Goal: Task Accomplishment & Management: Manage account settings

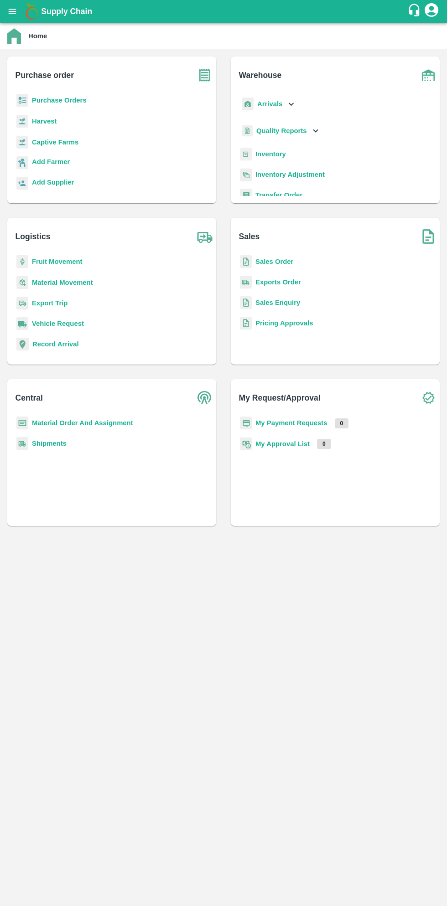
click at [61, 103] on b "Purchase Orders" at bounding box center [59, 100] width 55 height 7
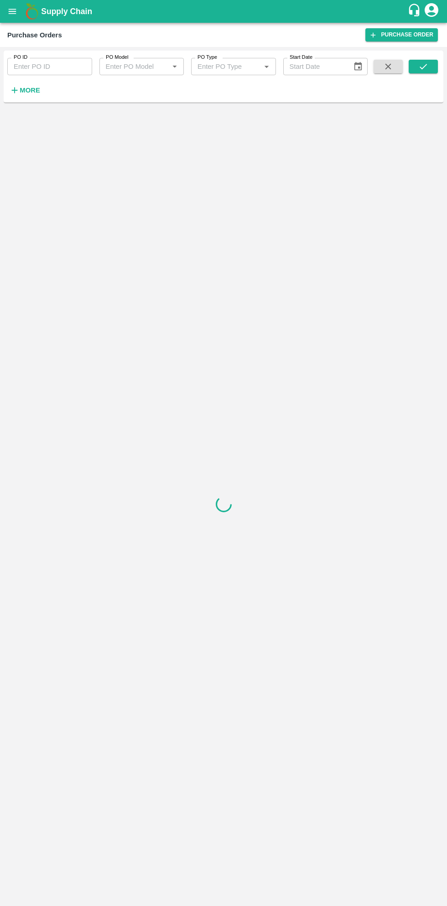
click at [27, 87] on strong "More" at bounding box center [30, 90] width 21 height 7
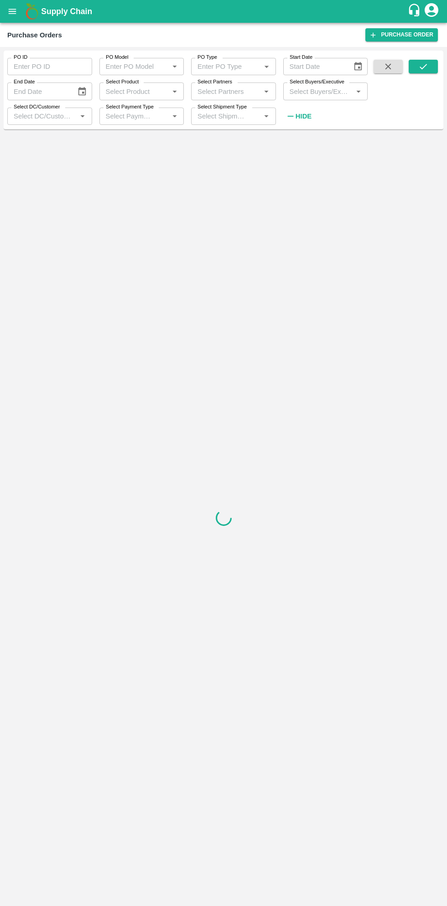
click at [316, 91] on input "Select Buyers/Executive" at bounding box center [318, 91] width 64 height 12
type input "sagar"
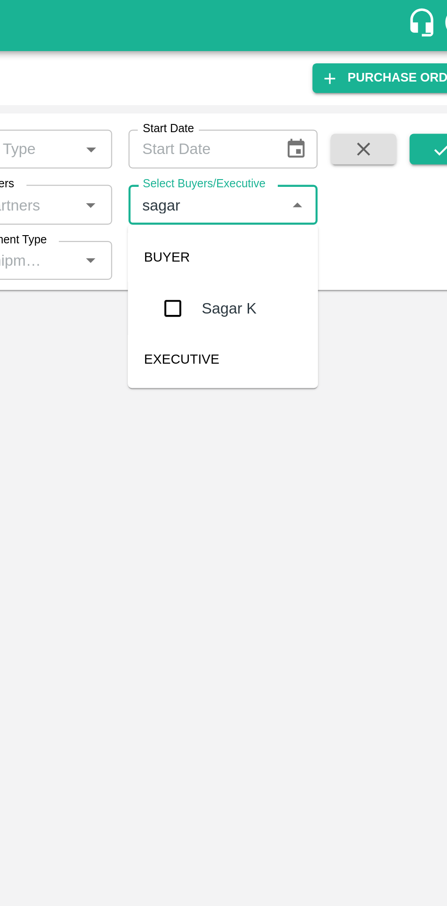
click at [303, 144] on input "checkbox" at bounding box center [303, 138] width 18 height 18
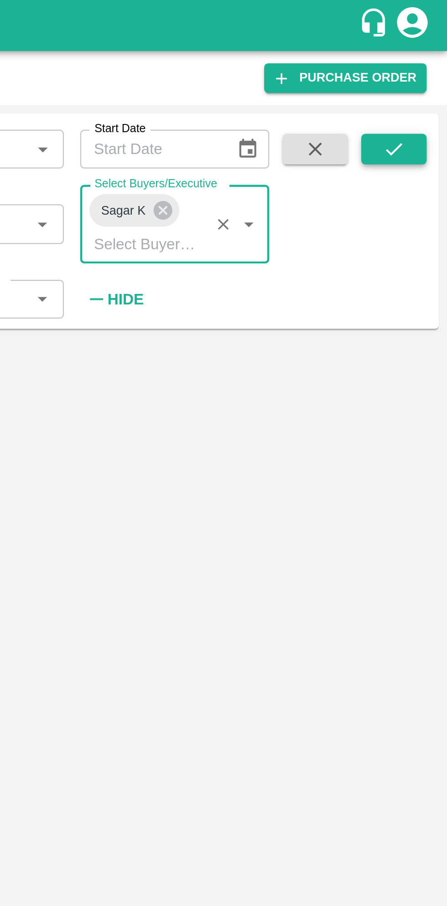
click at [424, 60] on button "submit" at bounding box center [423, 67] width 29 height 14
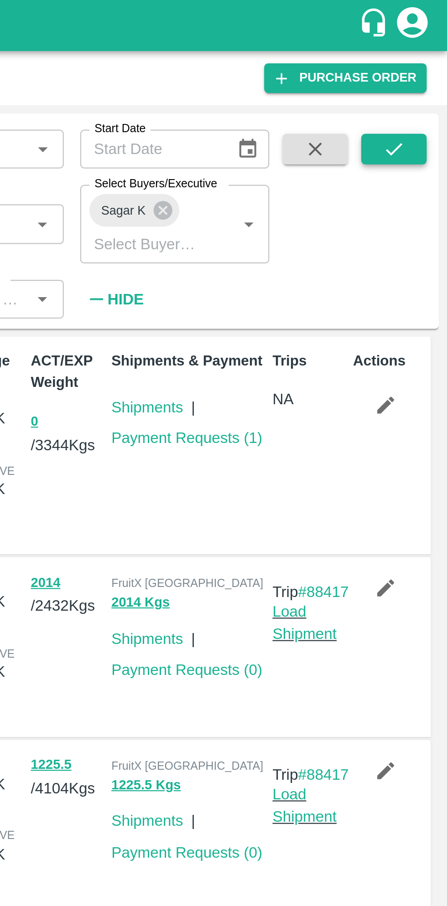
click at [421, 65] on icon "submit" at bounding box center [423, 67] width 10 height 10
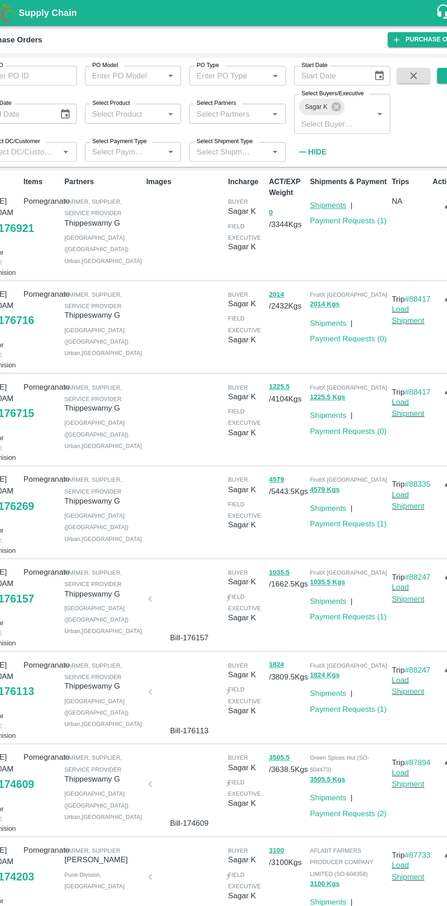
click at [319, 181] on link "Shipments" at bounding box center [313, 180] width 32 height 7
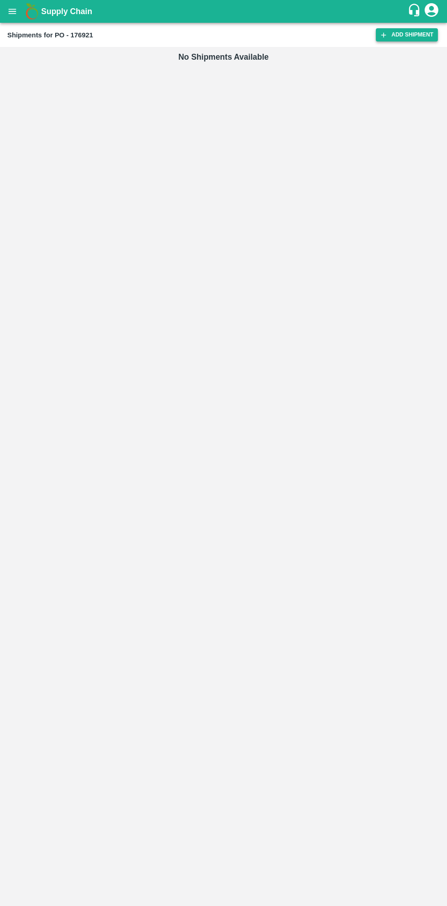
click at [409, 37] on link "Add Shipment" at bounding box center [407, 34] width 62 height 13
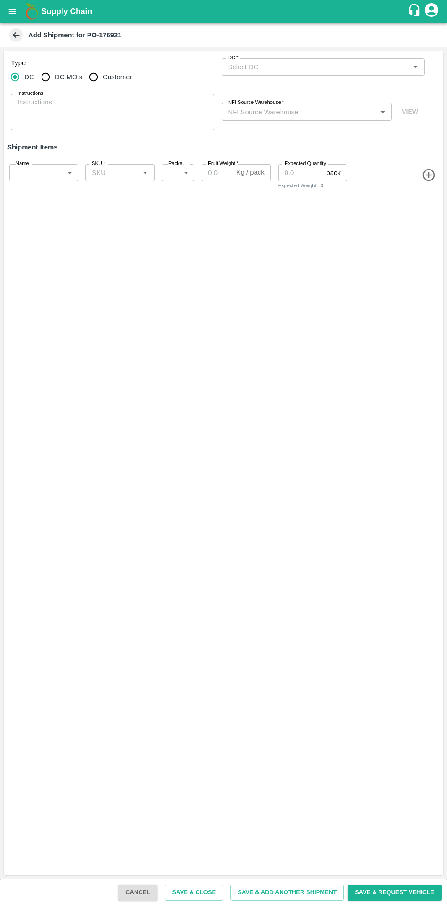
click at [48, 81] on input "DC MO's" at bounding box center [45, 77] width 18 height 18
radio input "true"
click at [287, 65] on input "DC (Material Orders)   *" at bounding box center [315, 67] width 183 height 12
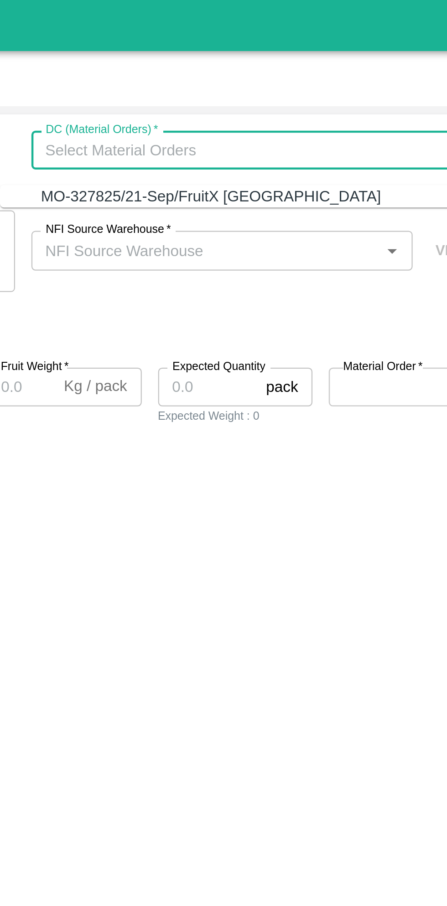
click at [311, 87] on div "MO-327825/21-Sep/FruitX Bangalore" at bounding box center [302, 88] width 152 height 10
type input "MO-327825/21-Sep/FruitX Bangalore"
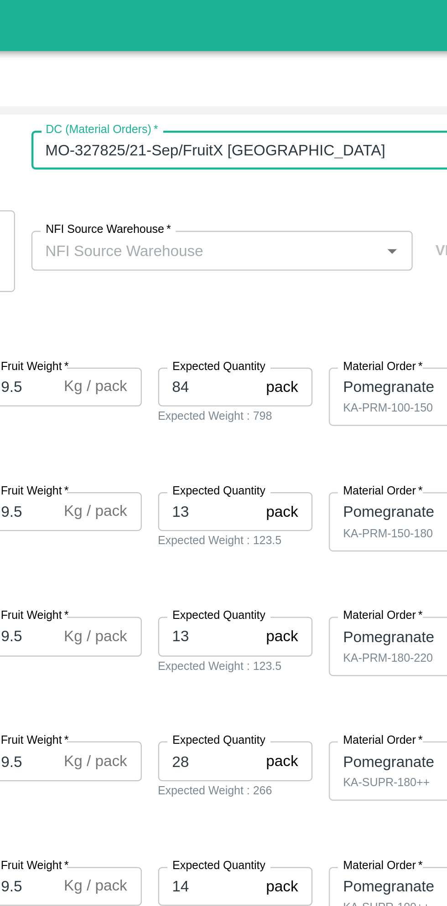
click at [308, 114] on input "NFI Source Warehouse   *" at bounding box center [299, 112] width 150 height 12
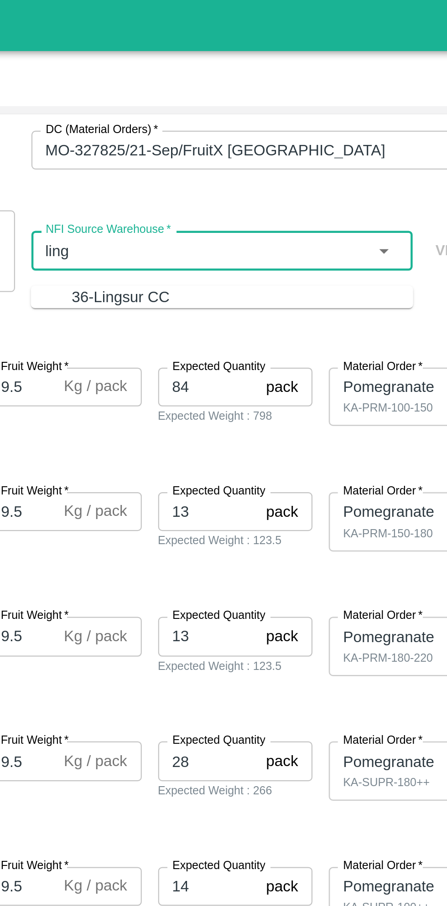
click at [336, 128] on div "36-Lingsur CC" at bounding box center [315, 133] width 152 height 10
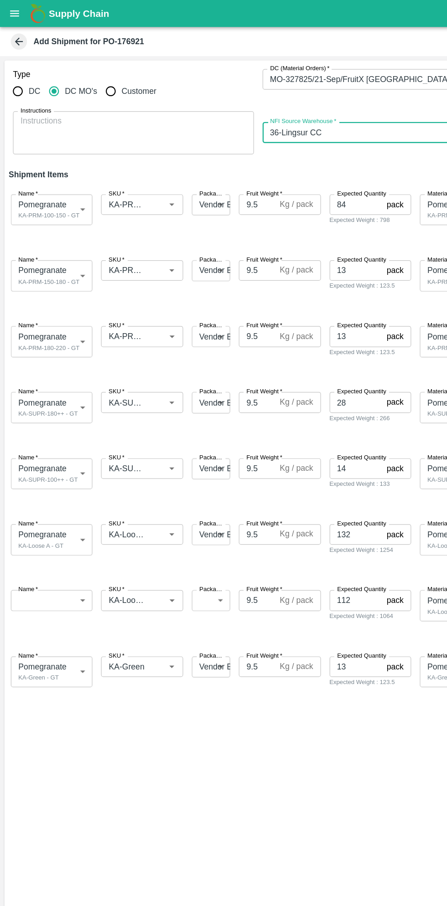
type input "36-Lingsur CC"
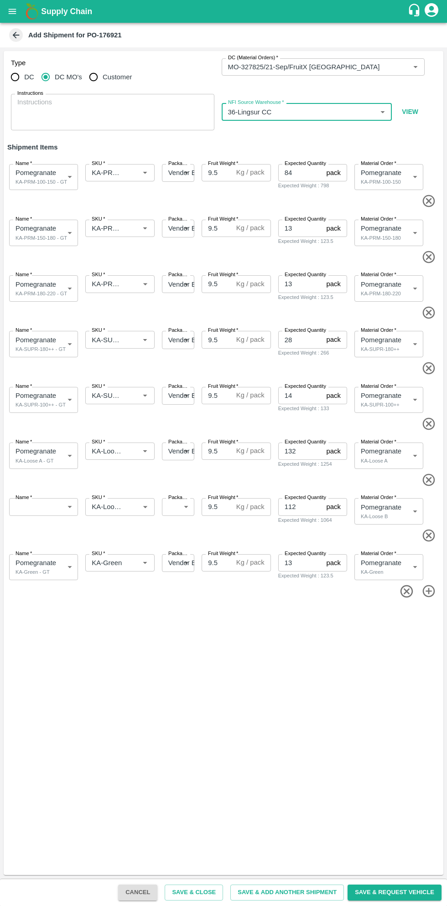
click at [53, 514] on body "Supply Chain Add Shipment for PO-176921 Type DC DC MO's Customer DC (Material O…" at bounding box center [223, 453] width 447 height 906
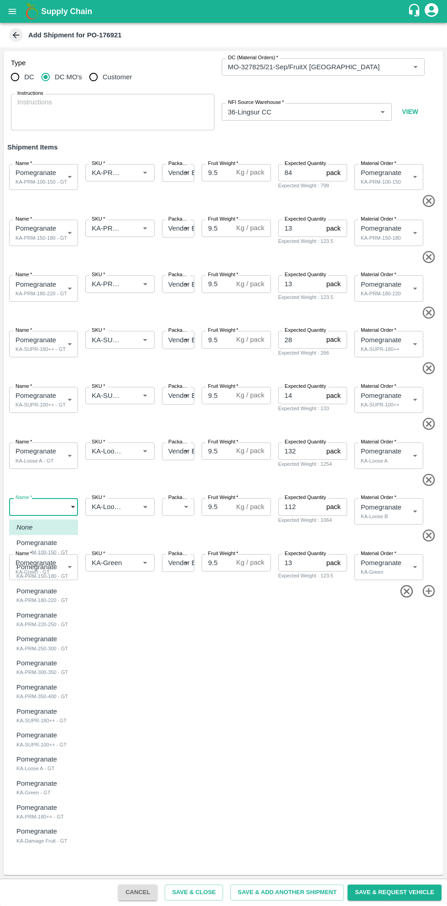
click at [97, 614] on div at bounding box center [223, 453] width 447 height 906
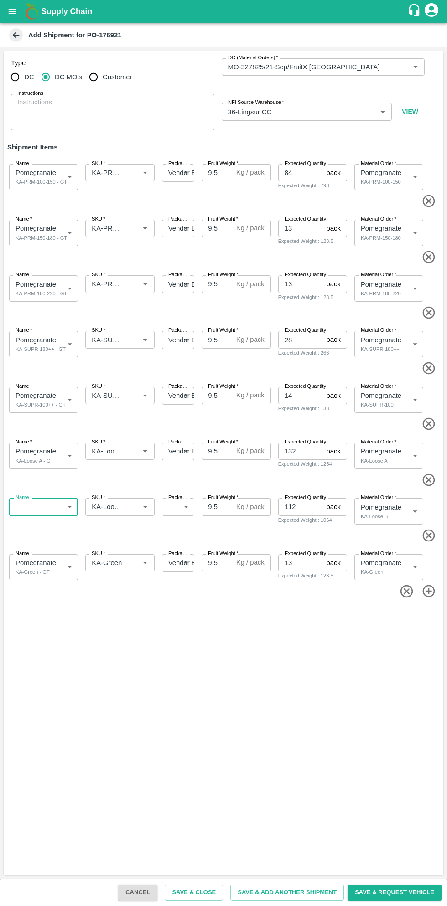
click at [57, 511] on body "Supply Chain Add Shipment for PO-176921 Type DC DC MO's Customer DC (Material O…" at bounding box center [223, 453] width 447 height 906
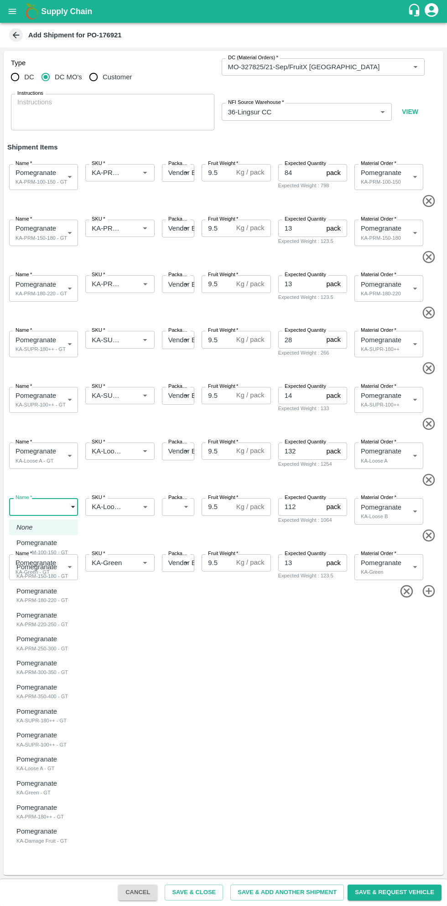
click at [47, 766] on div "KA-Loose A - GT" at bounding box center [38, 769] width 45 height 8
type input "2052488"
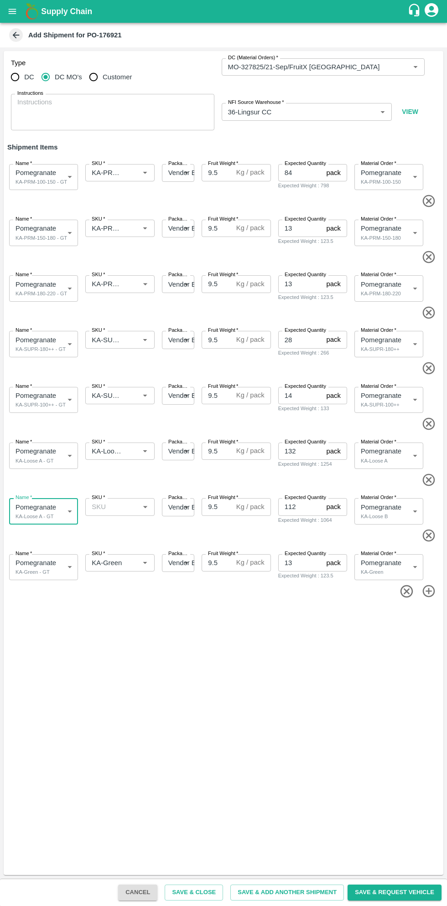
click at [123, 511] on input "SKU   *" at bounding box center [112, 507] width 48 height 12
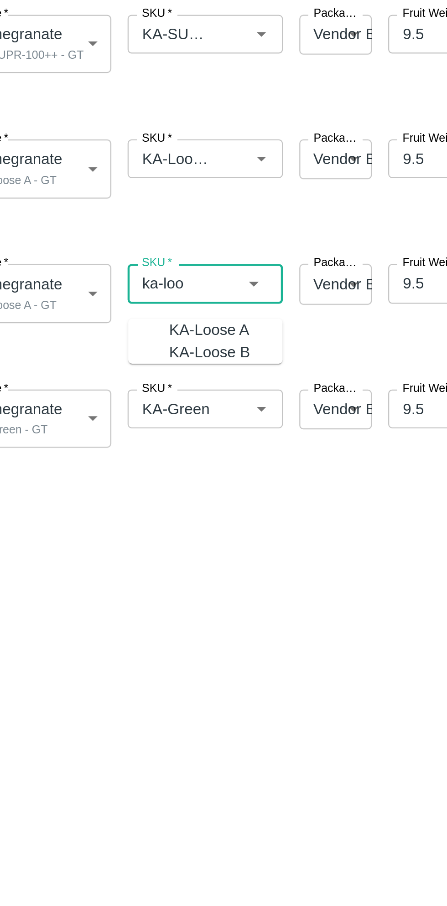
click at [129, 543] on div "KA-Loose B" at bounding box center [129, 538] width 51 height 10
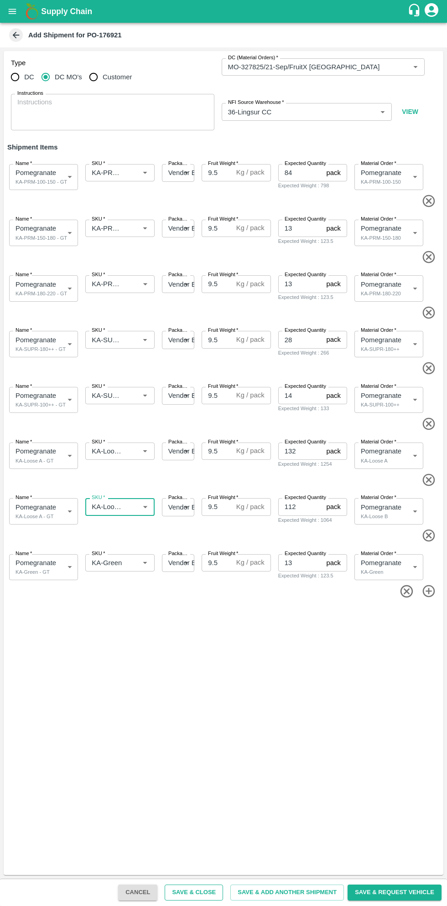
type input "KA-Loose B"
click at [217, 893] on button "Save & Close" at bounding box center [194, 893] width 58 height 16
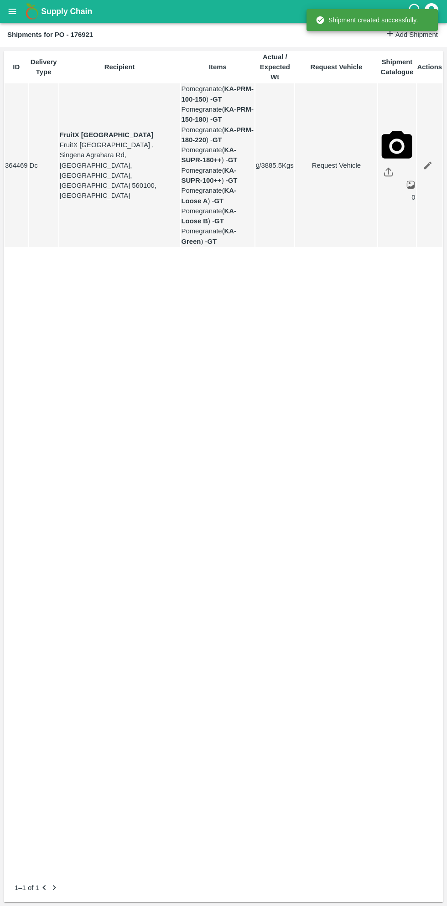
click at [34, 29] on h2 "Shipments for PO - 176921" at bounding box center [50, 35] width 86 height 12
click at [12, 11] on icon "open drawer" at bounding box center [13, 11] width 8 height 5
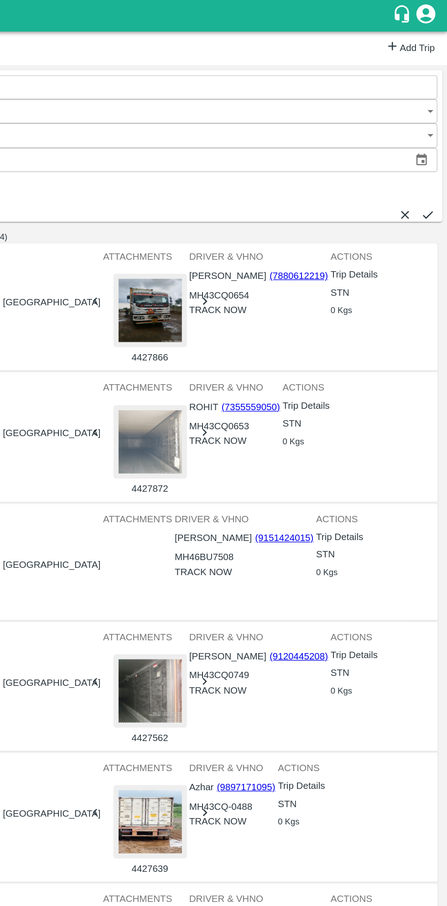
click at [413, 41] on link "Add Trip" at bounding box center [420, 34] width 36 height 13
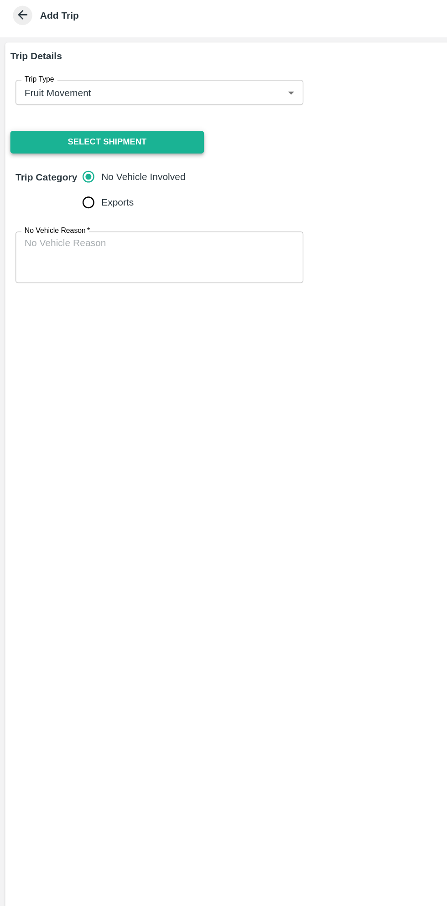
click at [115, 124] on button "Select Shipment" at bounding box center [75, 128] width 137 height 16
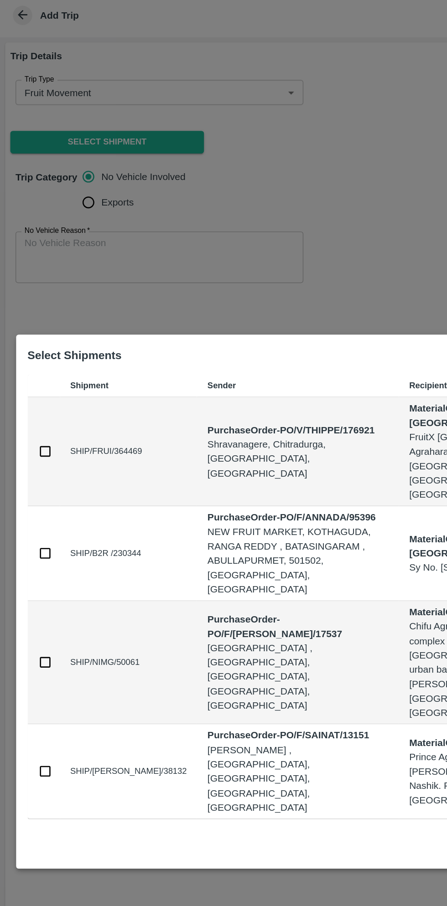
click at [33, 352] on input "checkbox" at bounding box center [32, 347] width 10 height 10
checkbox input "true"
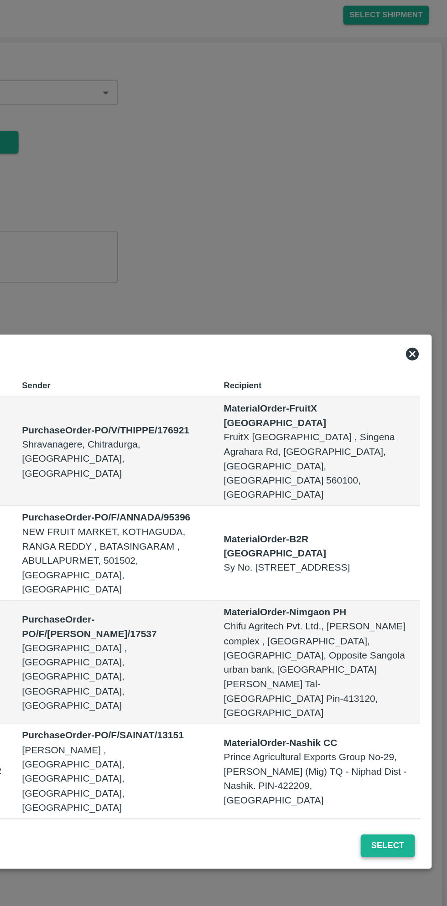
click at [401, 618] on button "Select" at bounding box center [405, 626] width 38 height 16
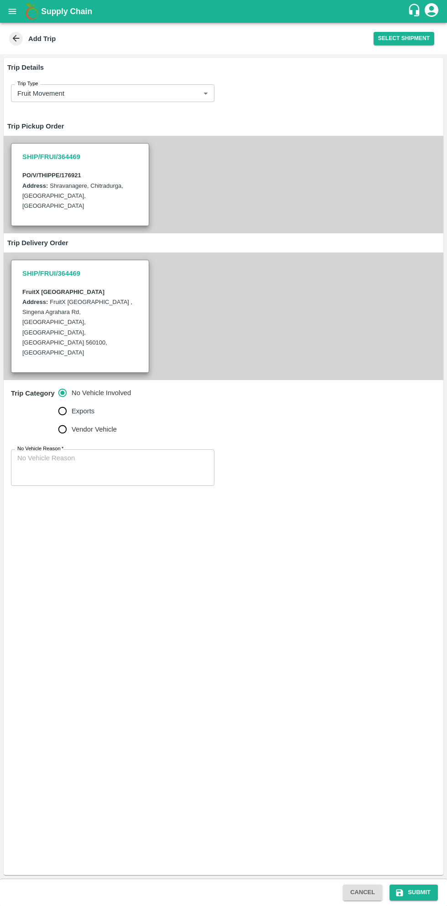
click at [63, 420] on input "Vendor Vehicle" at bounding box center [62, 429] width 18 height 18
radio input "true"
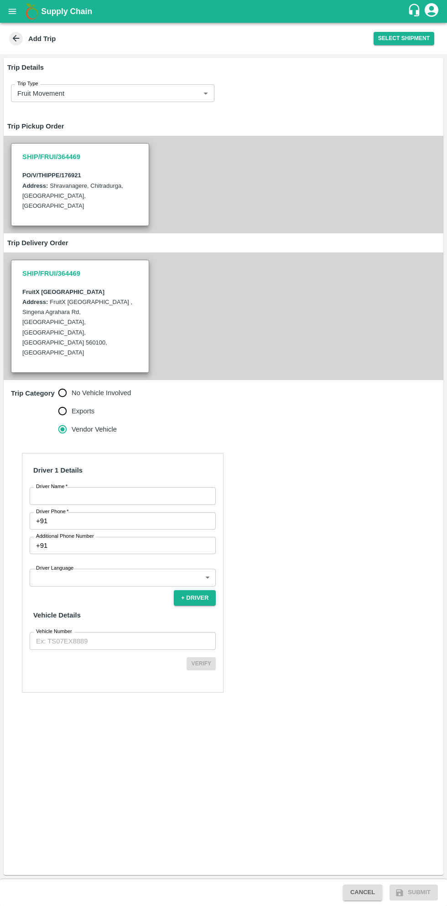
click at [104, 487] on input "Driver Name   *" at bounding box center [123, 495] width 186 height 17
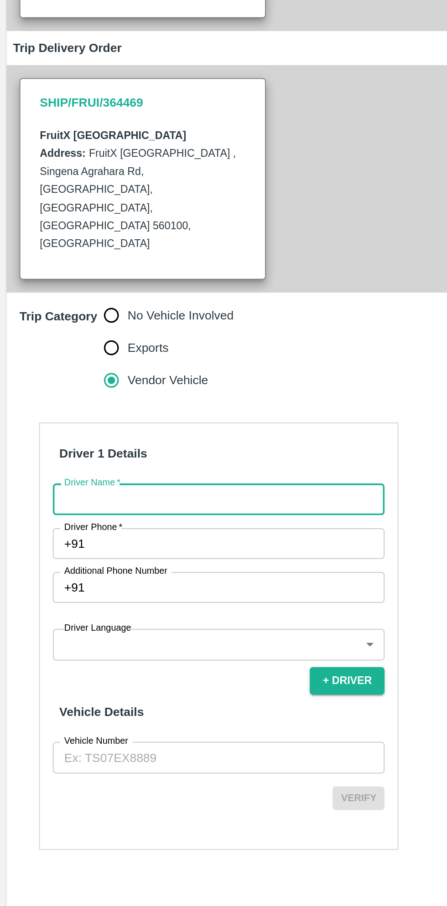
type input "Kishor"
click at [109, 513] on input "Driver Phone   *" at bounding box center [133, 521] width 165 height 17
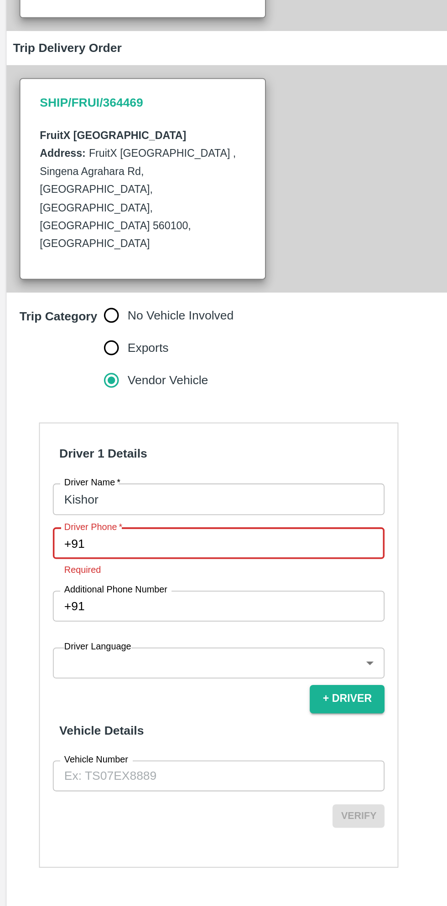
click at [123, 513] on input "Driver Phone   *" at bounding box center [133, 521] width 165 height 17
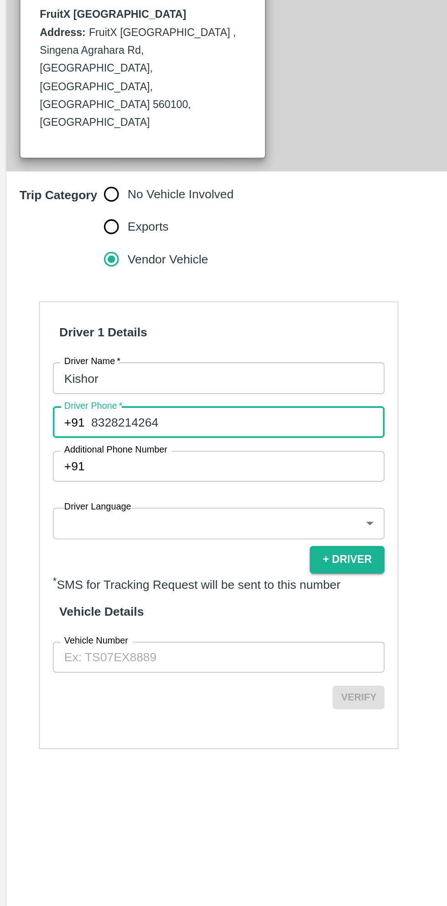
type input "8328214264"
click at [127, 545] on body "Supply Chain Add Trip Select Shipment Trip Details Trip Type Fruit Movement 1 T…" at bounding box center [223, 453] width 447 height 906
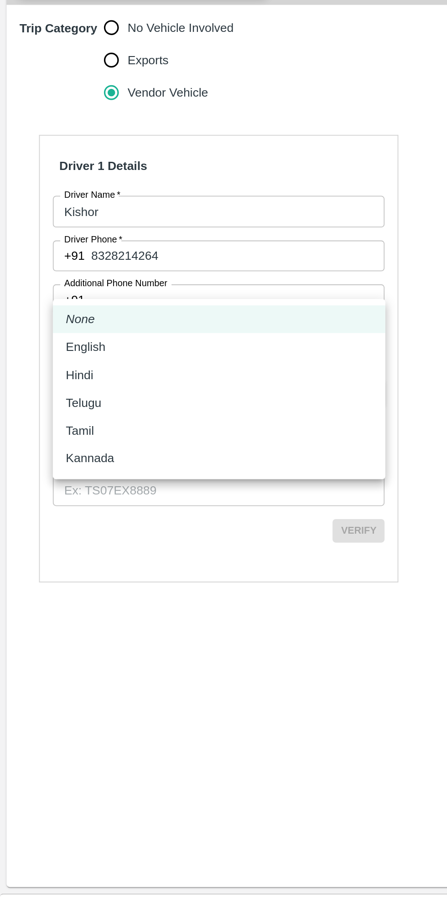
click at [61, 640] on li "Kannada" at bounding box center [123, 635] width 186 height 16
type input "ka"
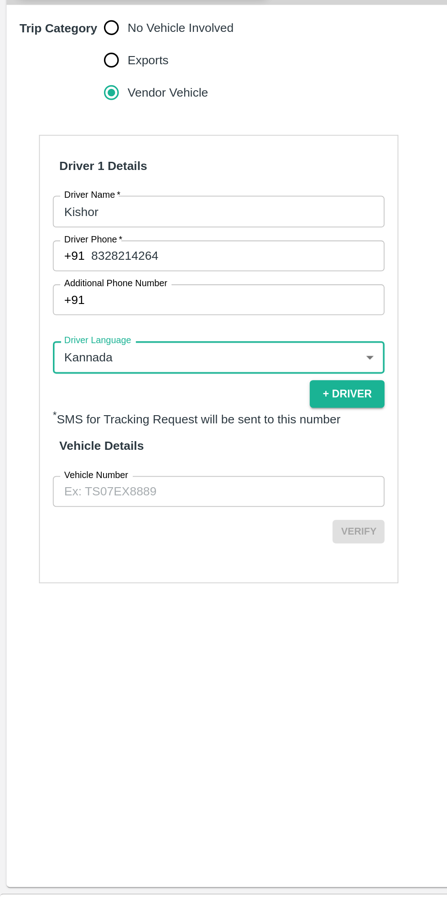
click at [131, 645] on input "Vehicle Number" at bounding box center [123, 653] width 186 height 17
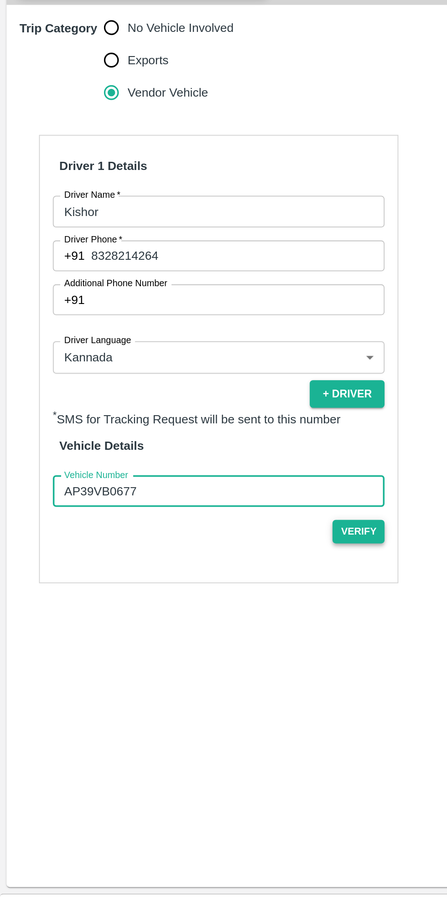
type input "AP39VB0677"
click at [207, 669] on button "Verify" at bounding box center [200, 675] width 29 height 13
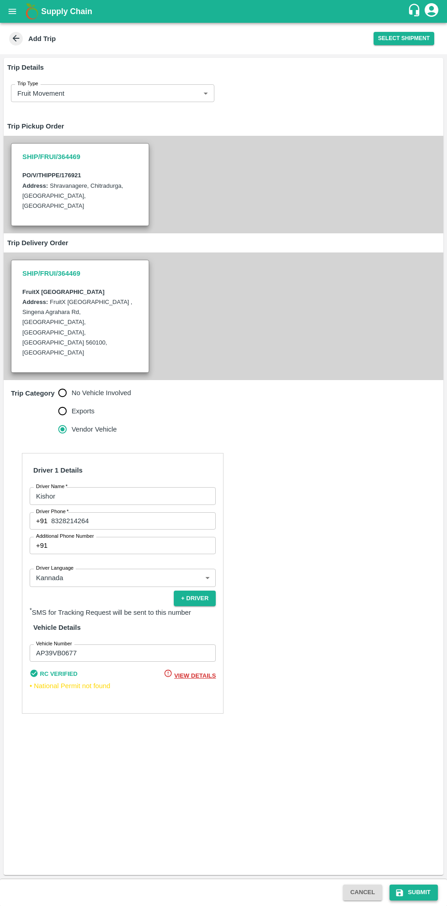
click at [424, 896] on button "Submit" at bounding box center [413, 893] width 48 height 16
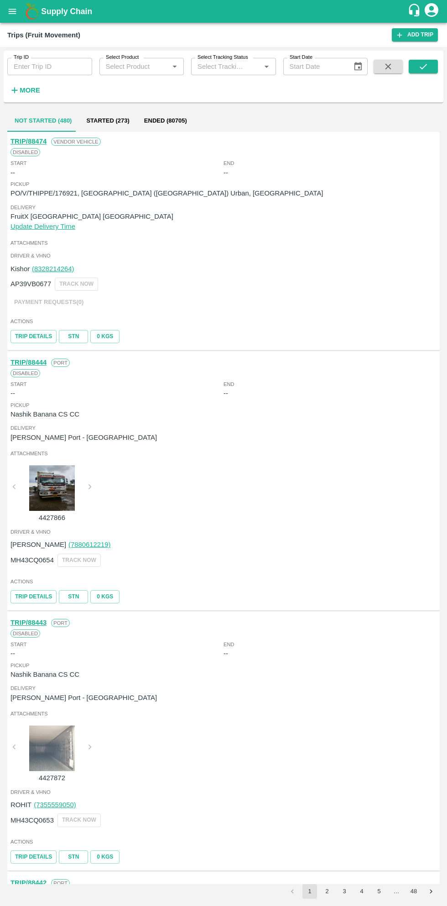
click at [12, 12] on icon "open drawer" at bounding box center [12, 11] width 10 height 10
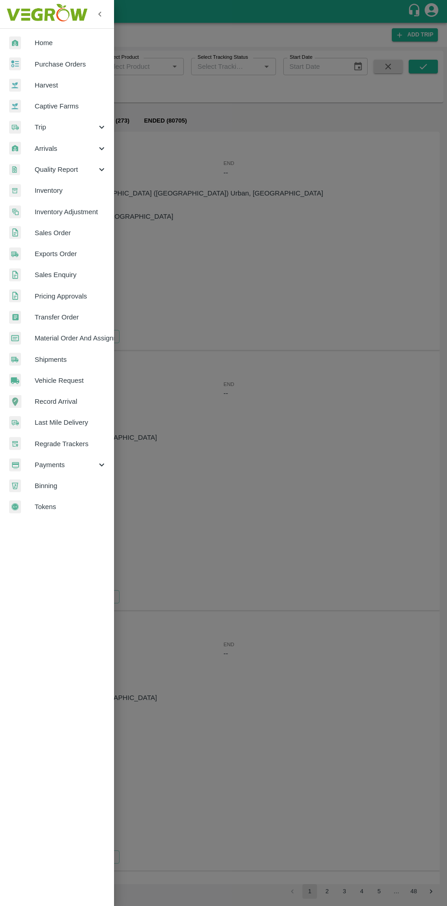
click at [74, 62] on span "Purchase Orders" at bounding box center [71, 64] width 72 height 10
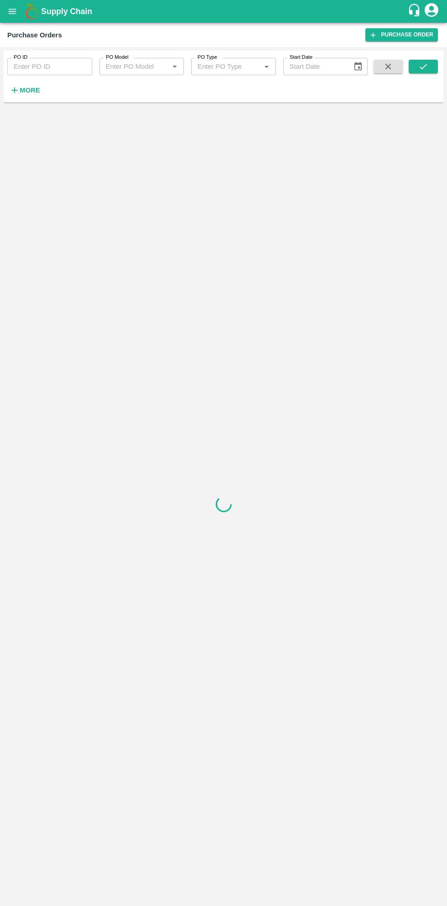
click at [34, 90] on strong "More" at bounding box center [30, 90] width 21 height 7
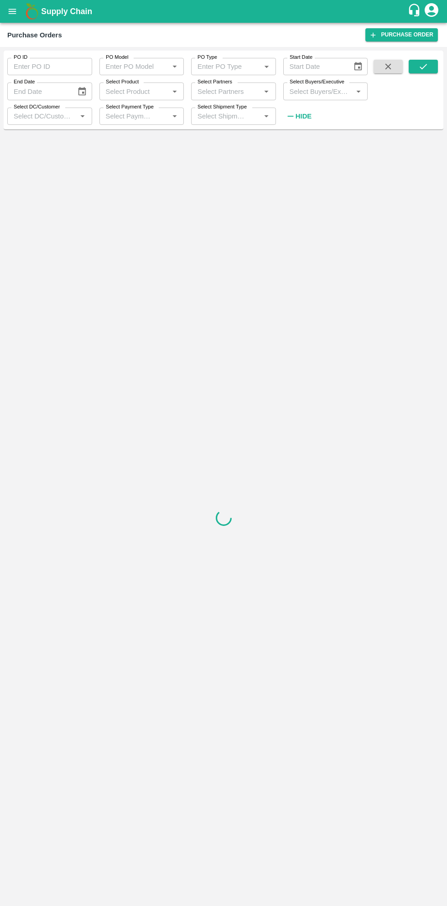
click at [334, 91] on input "Select Buyers/Executive" at bounding box center [318, 91] width 64 height 12
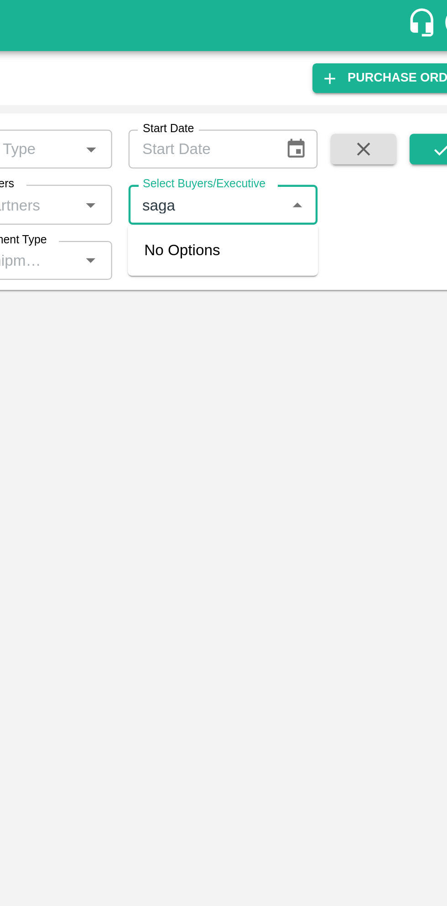
type input "sagar"
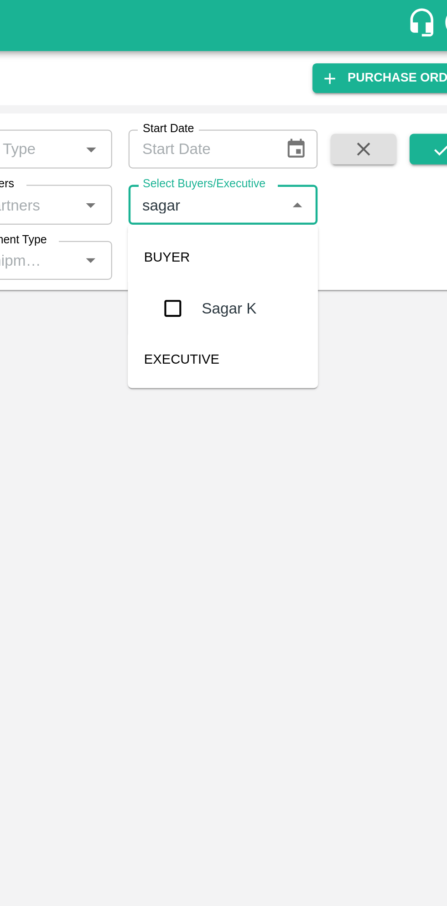
click at [299, 135] on input "checkbox" at bounding box center [303, 138] width 18 height 18
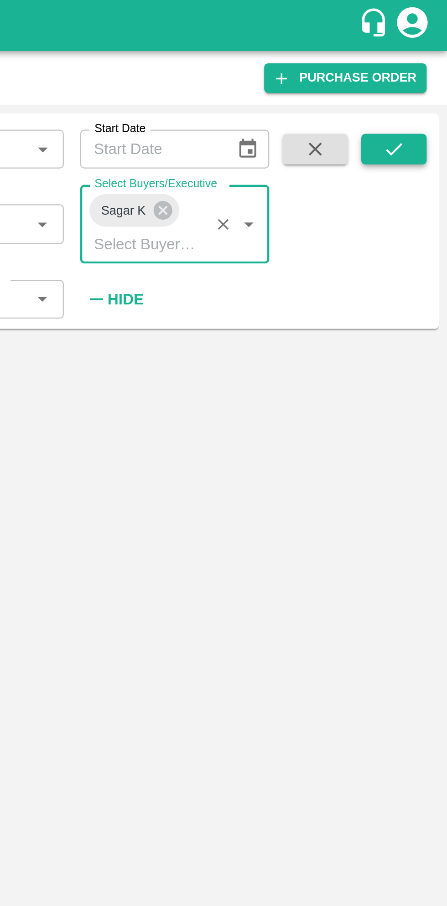
click at [423, 67] on icon "submit" at bounding box center [422, 66] width 7 height 5
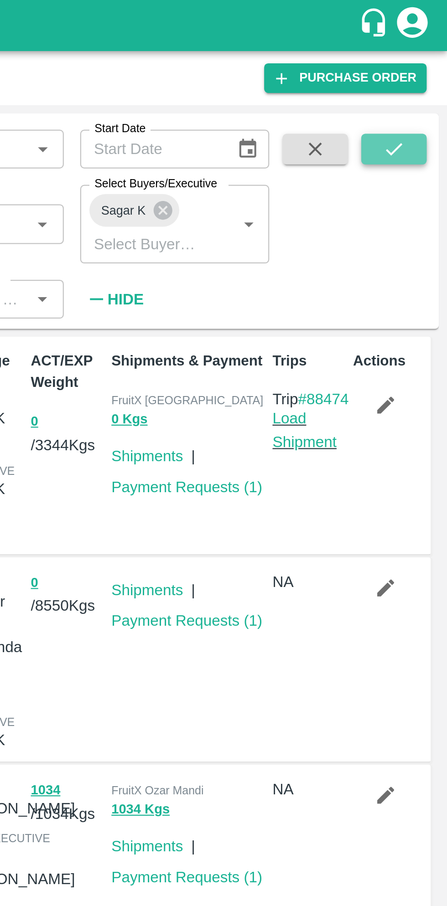
click at [423, 72] on button "submit" at bounding box center [423, 67] width 29 height 14
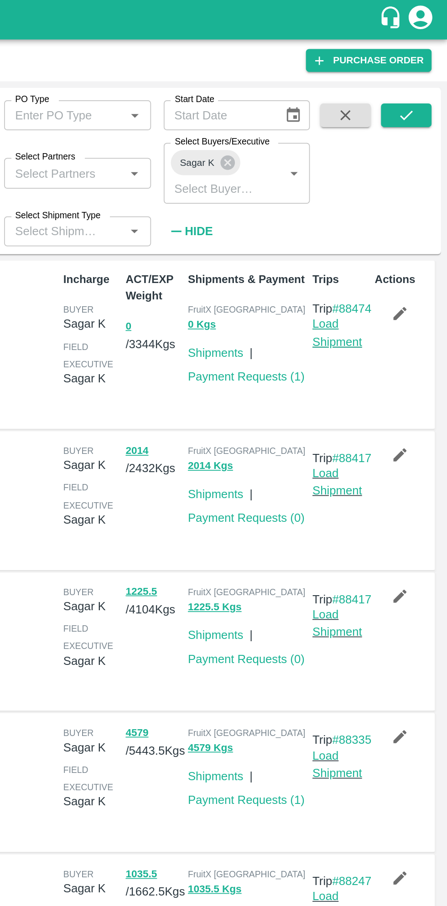
click at [382, 201] on link "Load Shipment" at bounding box center [383, 191] width 29 height 17
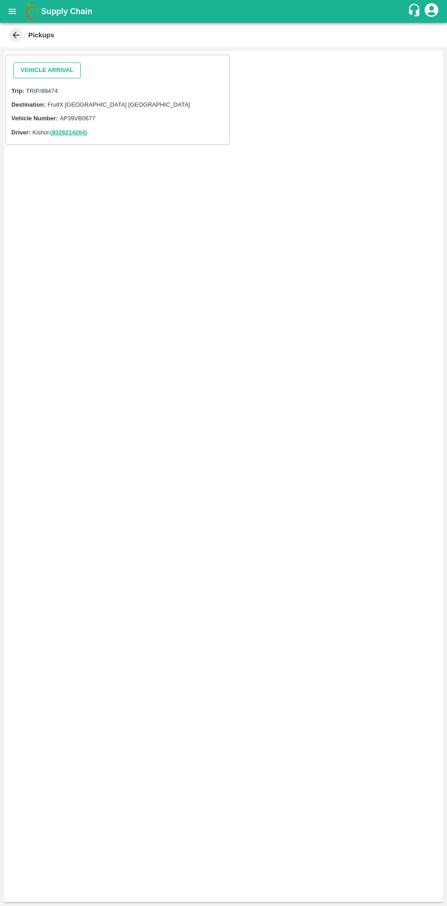
click at [55, 70] on button "Vehicle Arrival" at bounding box center [46, 70] width 67 height 16
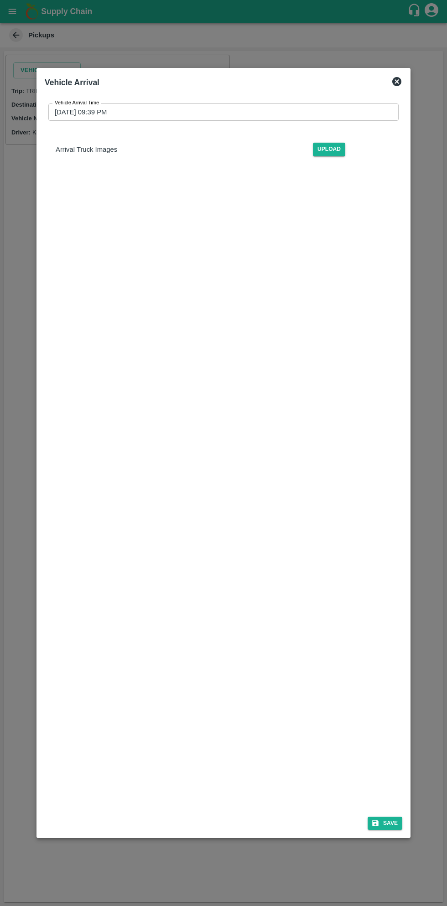
click at [333, 112] on input "[DATE] 09:39 PM" at bounding box center [220, 112] width 344 height 17
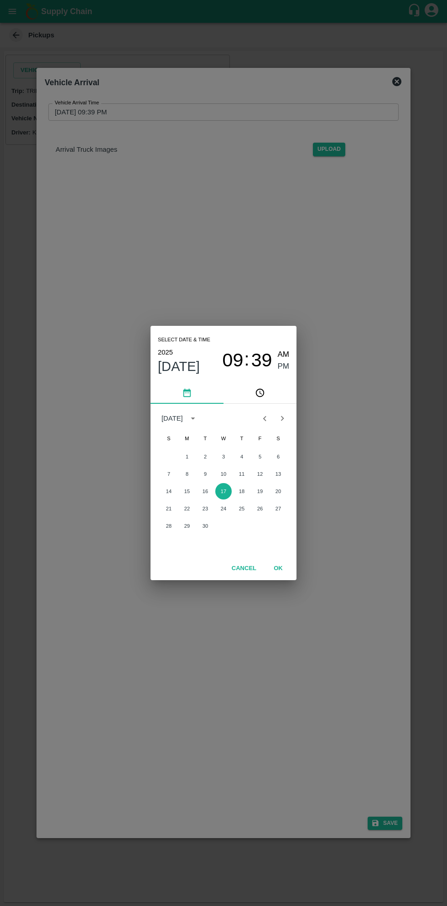
click at [285, 353] on span "AM" at bounding box center [284, 355] width 12 height 12
type input "[DATE] 09:39 AM"
click at [291, 576] on button "OK" at bounding box center [278, 569] width 29 height 16
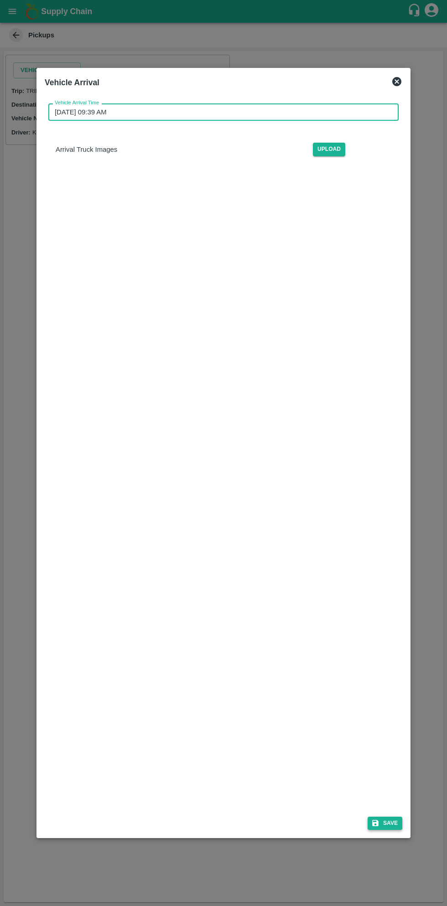
click at [379, 829] on button "Save" at bounding box center [385, 823] width 35 height 13
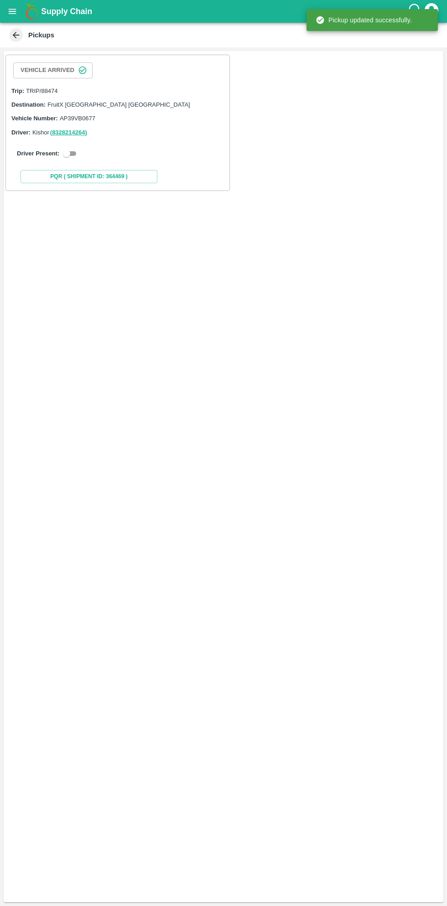
click at [70, 152] on input "checkbox" at bounding box center [66, 153] width 33 height 11
checkbox input "true"
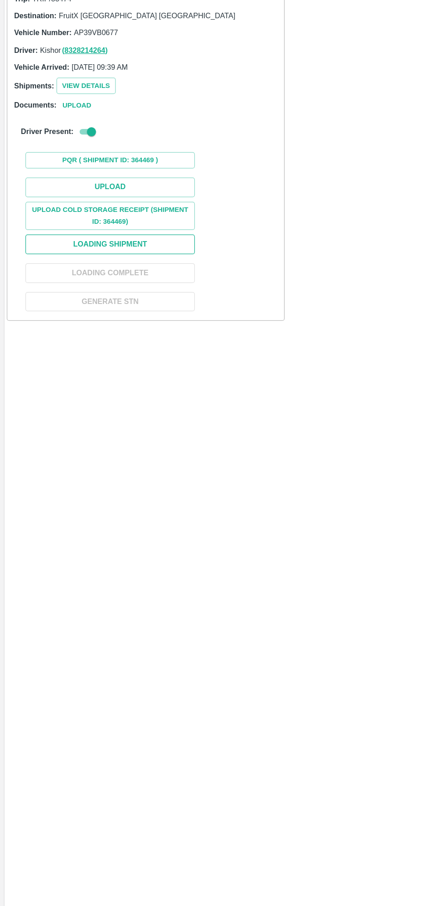
click at [127, 285] on button "Loading Shipment" at bounding box center [89, 289] width 137 height 16
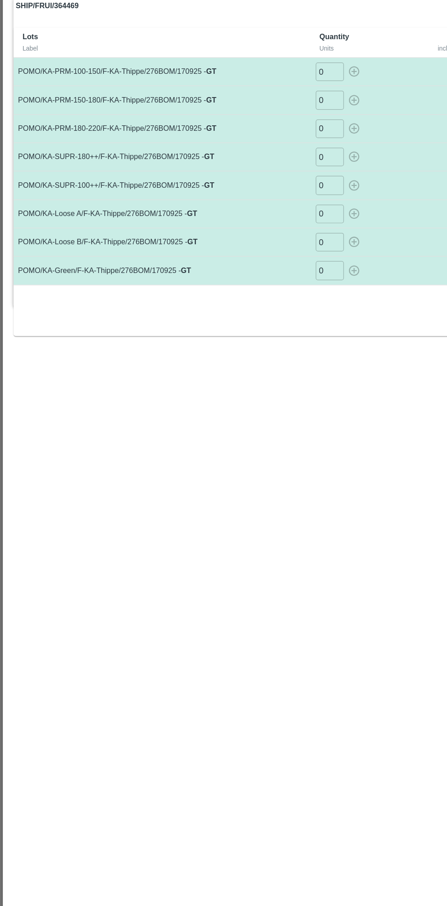
click at [263, 110] on input "0" at bounding box center [266, 111] width 23 height 15
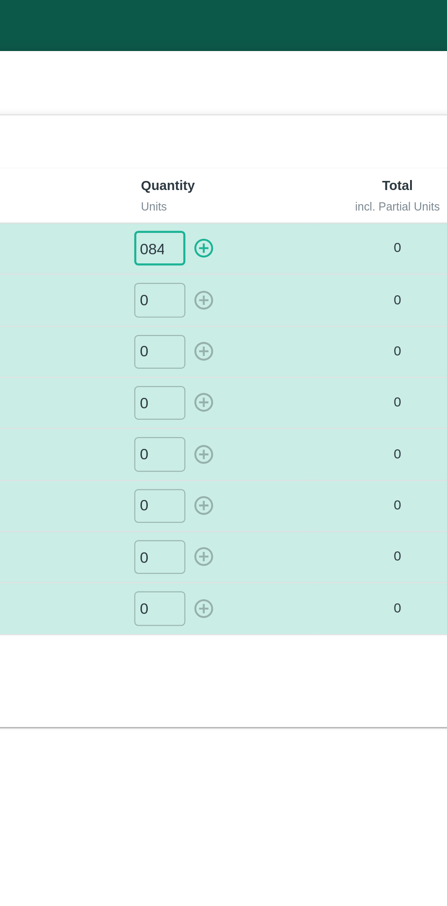
type input "084"
type input "013"
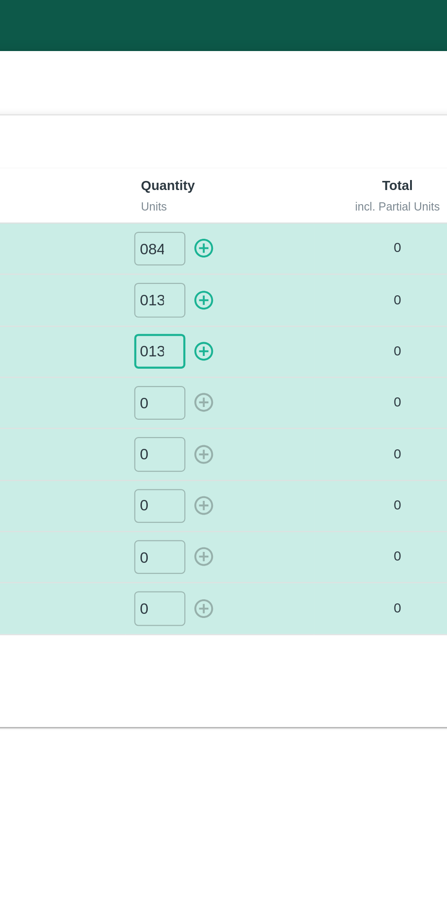
type input "013"
click at [287, 109] on icon "button" at bounding box center [286, 111] width 10 height 10
type input "0"
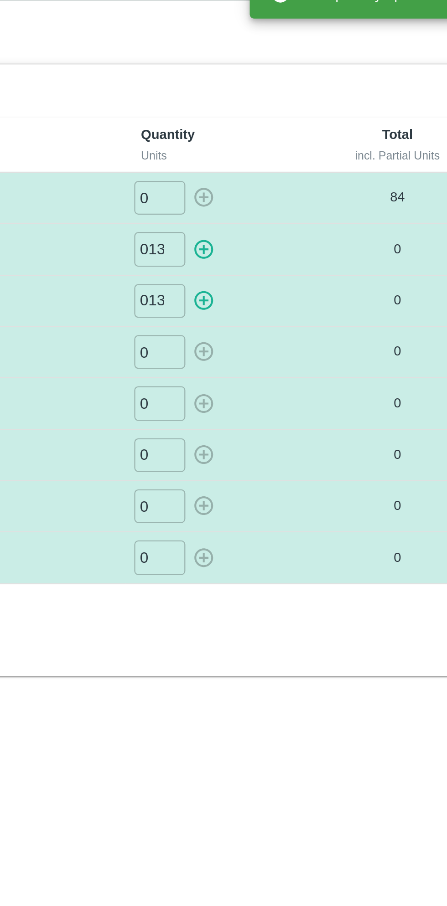
click at [287, 152] on icon "button" at bounding box center [286, 157] width 10 height 10
type input "0"
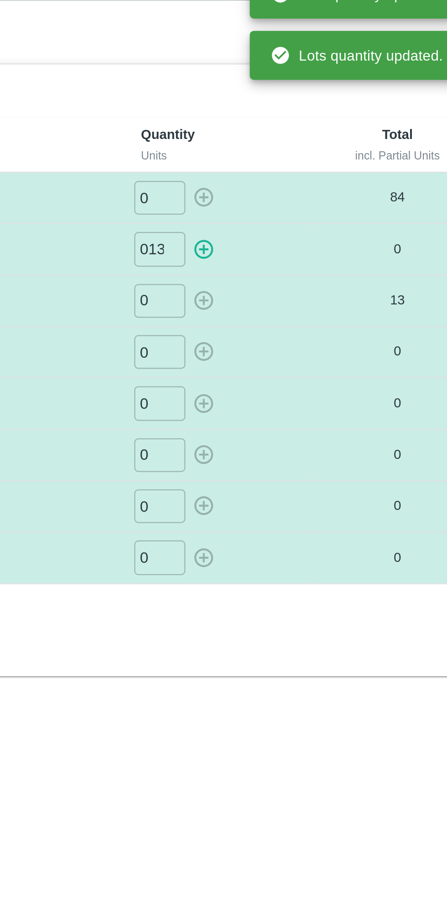
click at [287, 135] on icon "button" at bounding box center [286, 134] width 10 height 10
type input "0"
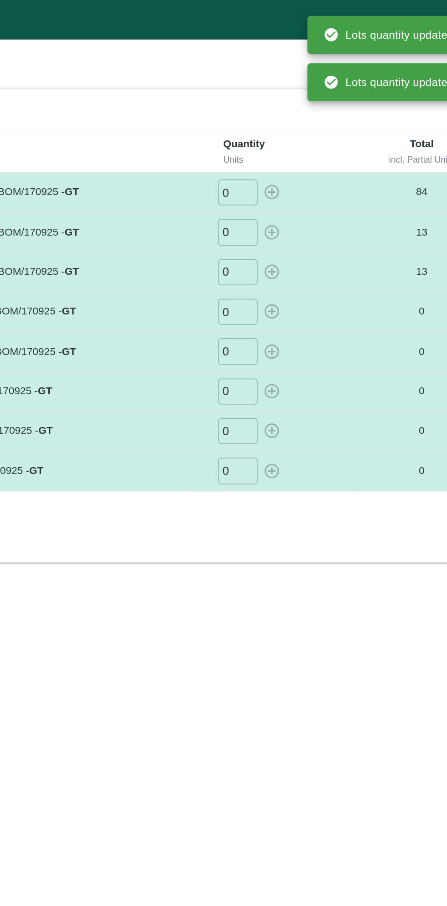
click at [265, 176] on input "0" at bounding box center [266, 179] width 23 height 15
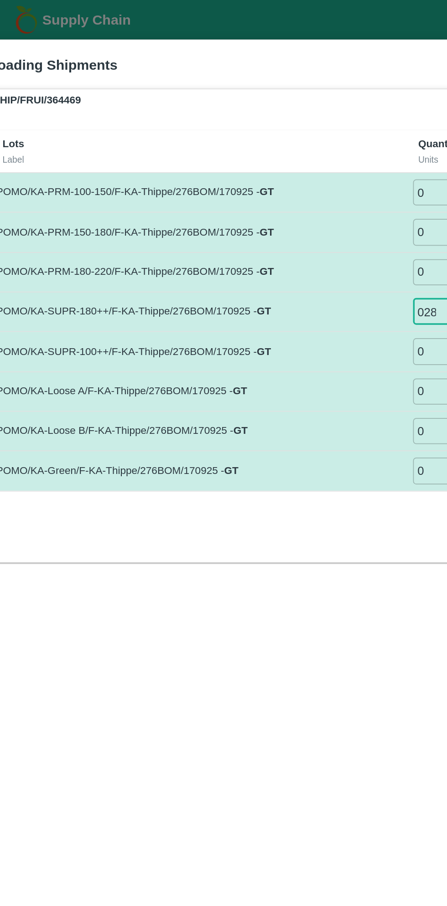
type input "028"
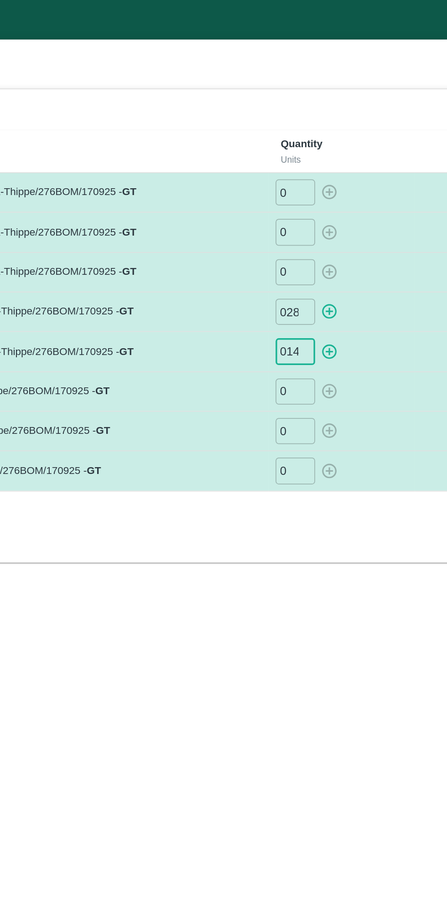
type input "014"
click at [285, 181] on icon "button" at bounding box center [286, 180] width 10 height 10
type input "0"
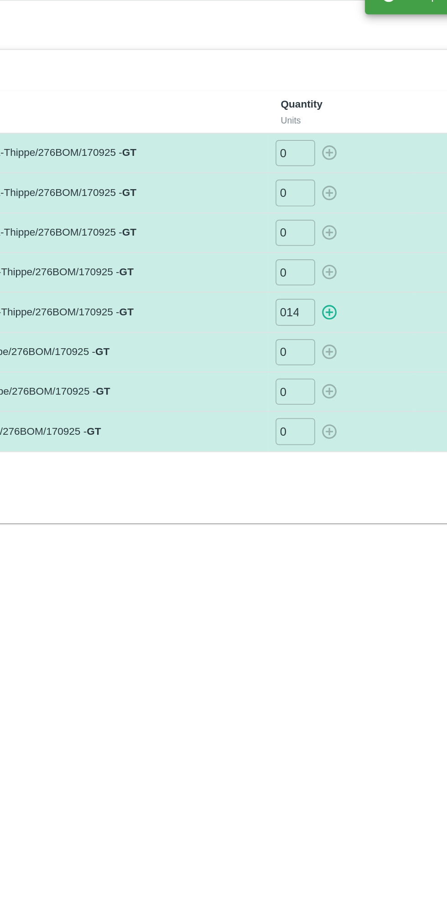
click at [288, 219] on div "0 ​" at bounding box center [292, 225] width 77 height 15
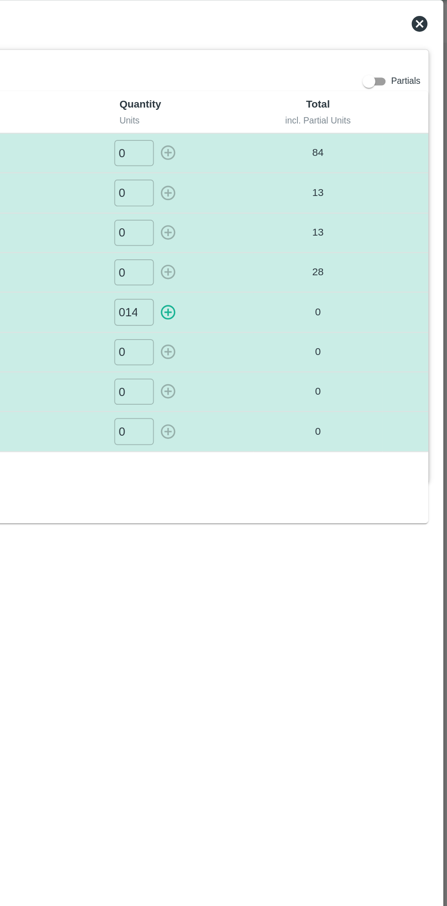
click at [287, 203] on icon "button" at bounding box center [286, 203] width 10 height 10
type input "0"
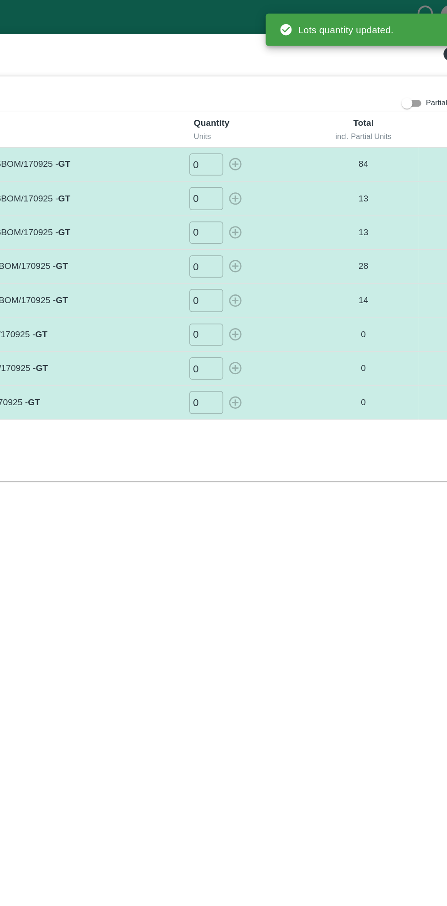
click at [270, 227] on input "0" at bounding box center [266, 225] width 23 height 15
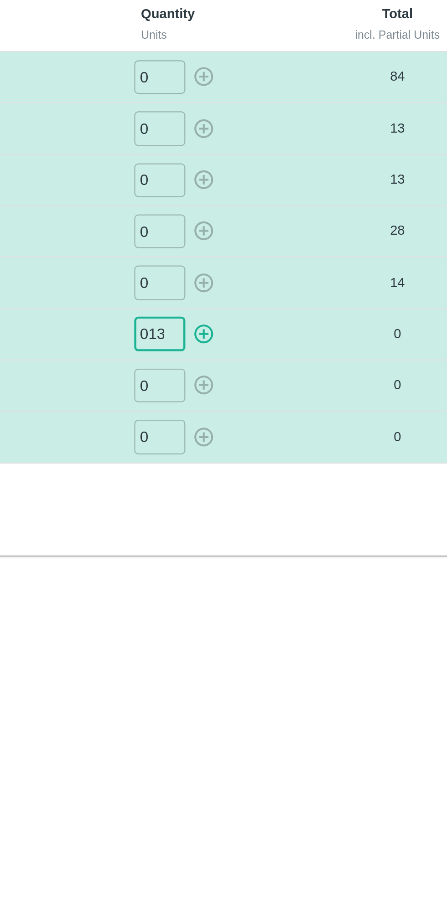
type input "0132"
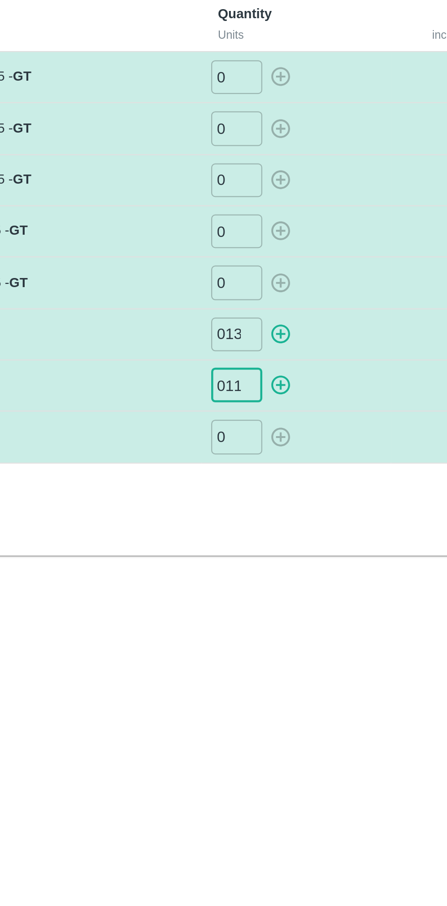
type input "0112"
click at [283, 225] on icon "button" at bounding box center [286, 226] width 10 height 10
type input "0"
click at [287, 245] on icon "button" at bounding box center [286, 248] width 10 height 10
type input "0"
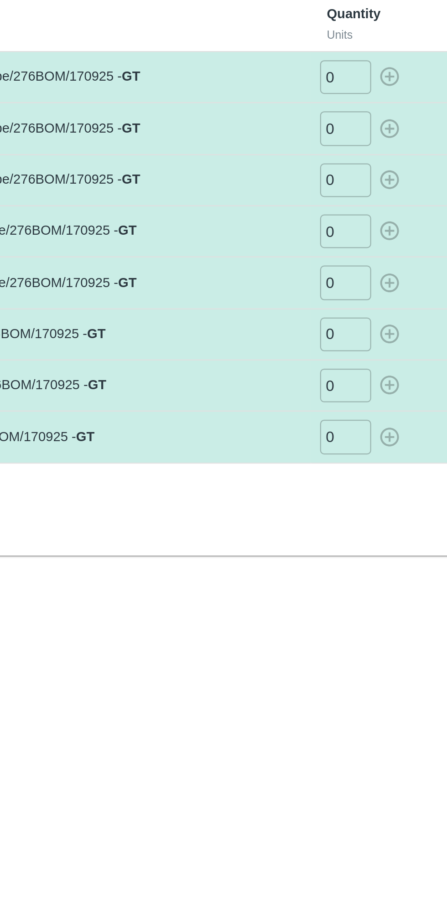
click at [268, 273] on input "0" at bounding box center [266, 271] width 23 height 15
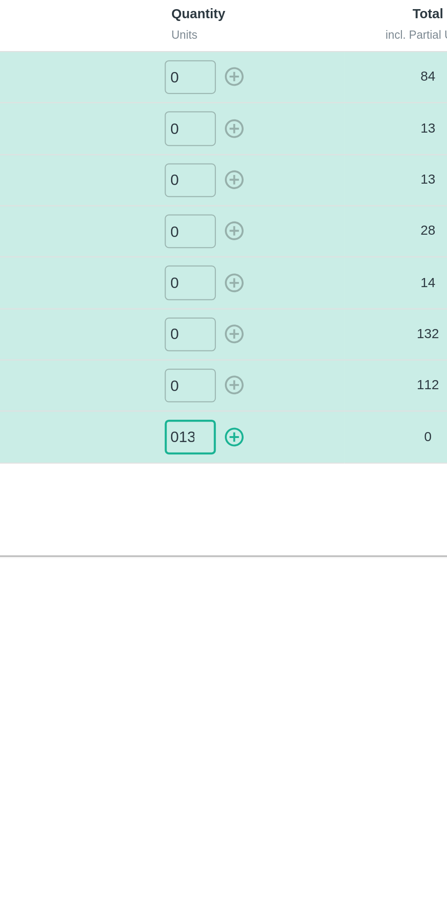
click at [289, 270] on icon "button" at bounding box center [285, 272] width 9 height 9
type input "0"
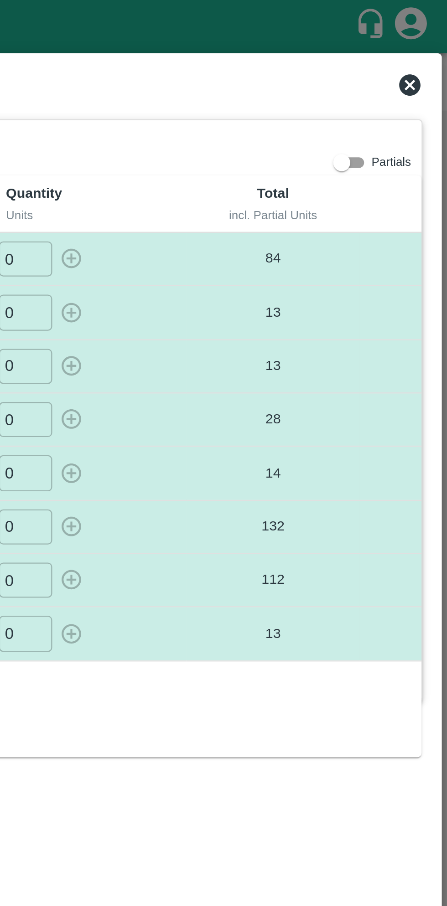
click at [431, 37] on icon at bounding box center [430, 36] width 9 height 9
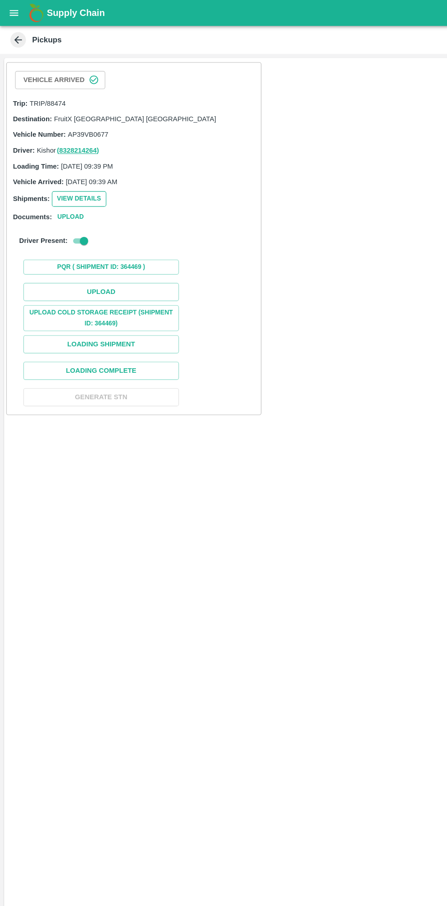
click at [70, 176] on button "View Details" at bounding box center [70, 174] width 48 height 13
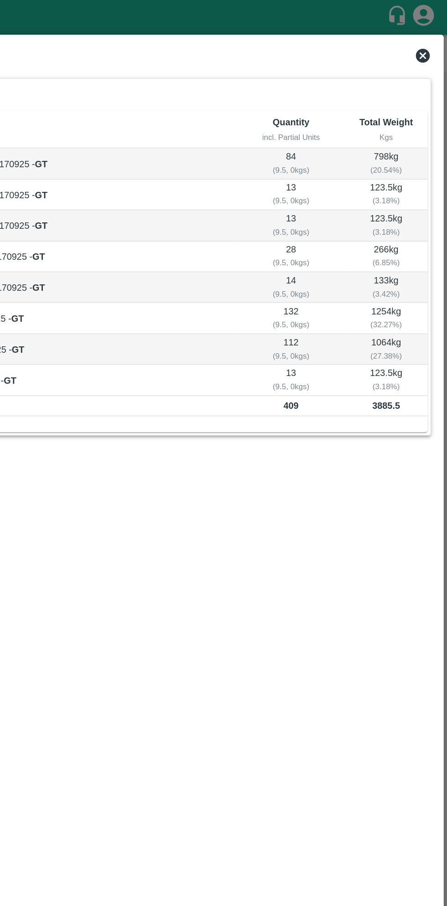
click at [429, 39] on icon at bounding box center [430, 36] width 9 height 9
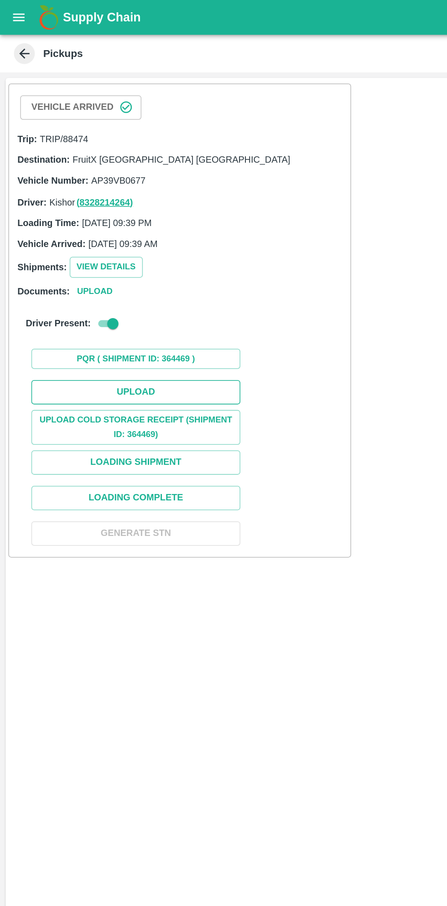
click at [115, 257] on button "Upload" at bounding box center [89, 257] width 137 height 16
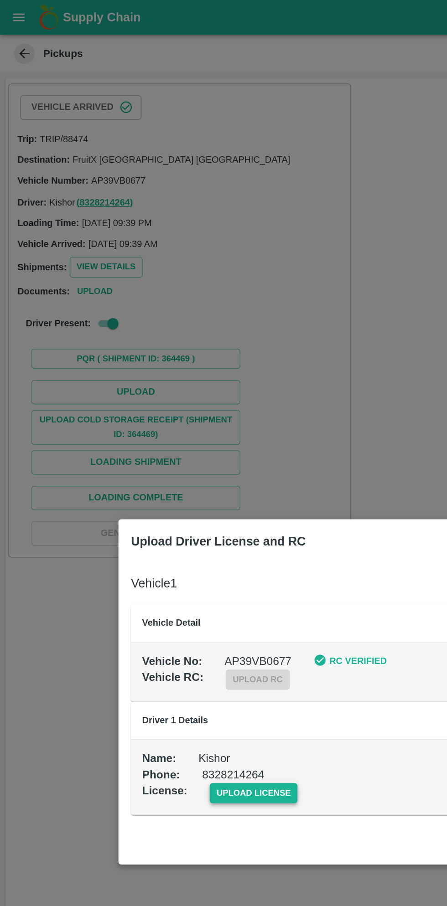
click at [169, 521] on span "upload license" at bounding box center [166, 519] width 58 height 13
click at [0, 0] on input "upload license" at bounding box center [0, 0] width 0 height 0
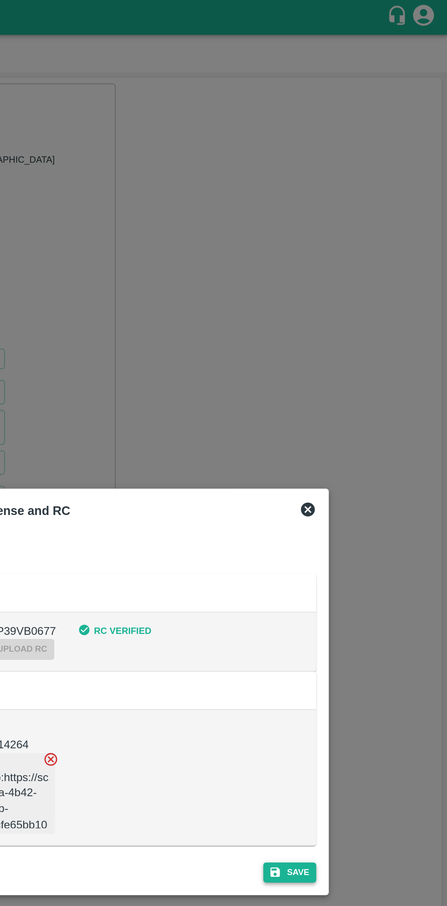
click at [349, 570] on button "Save" at bounding box center [343, 571] width 35 height 13
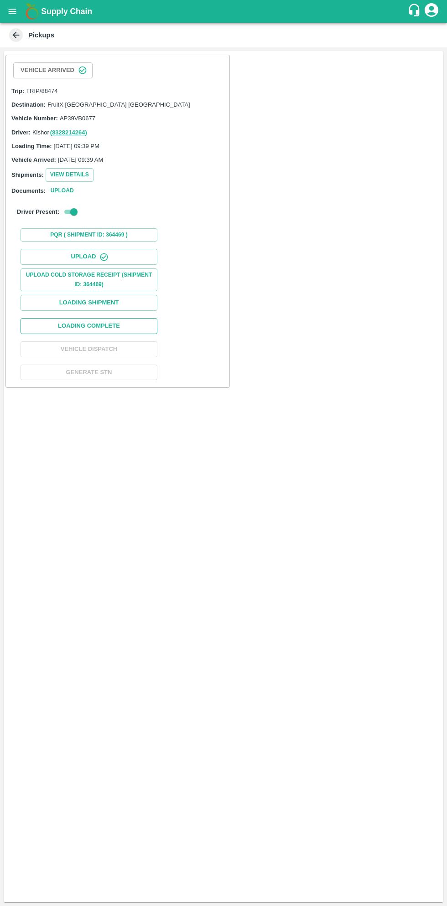
click at [125, 325] on button "Loading Complete" at bounding box center [89, 326] width 137 height 16
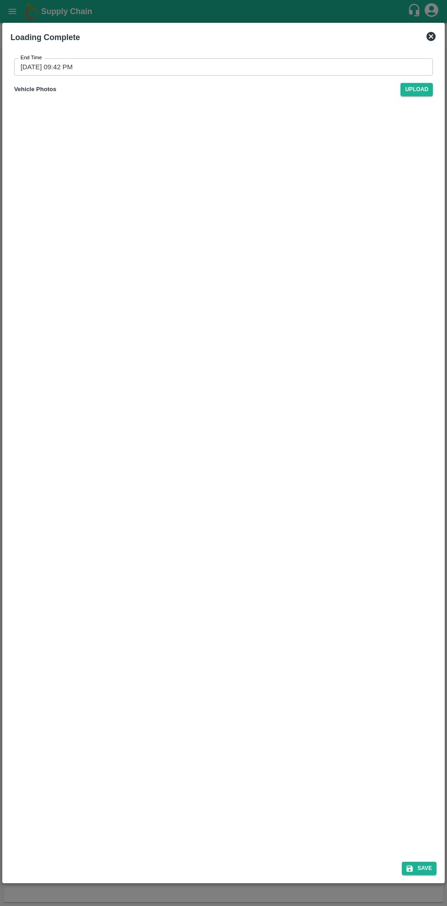
click at [280, 67] on input "[DATE] 09:42 PM" at bounding box center [220, 66] width 412 height 17
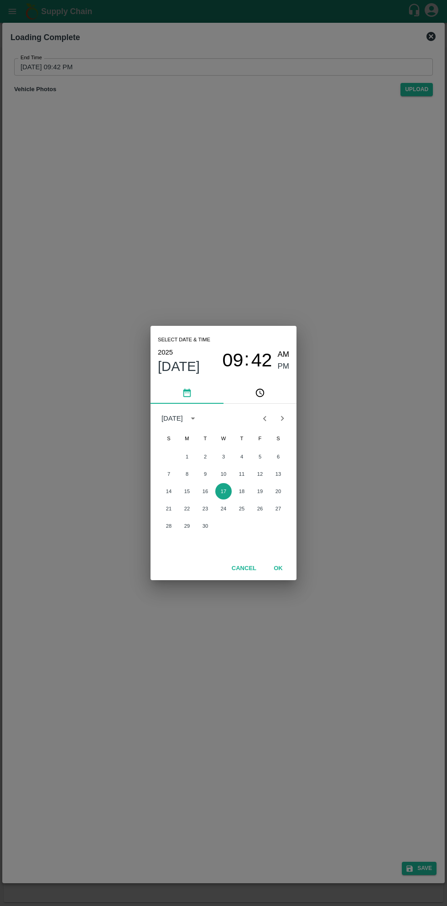
click at [226, 492] on button "17" at bounding box center [223, 491] width 16 height 16
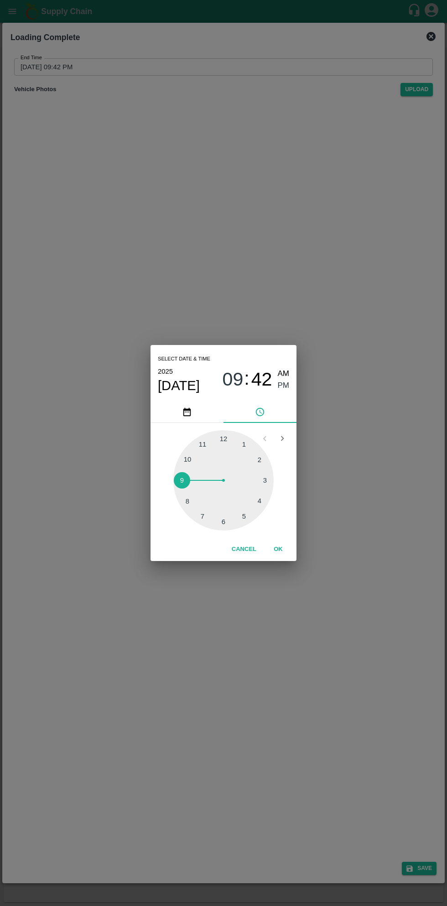
click at [260, 500] on div at bounding box center [223, 480] width 100 height 100
click at [288, 386] on span "PM" at bounding box center [284, 386] width 12 height 12
click at [281, 551] on button "OK" at bounding box center [278, 550] width 29 height 16
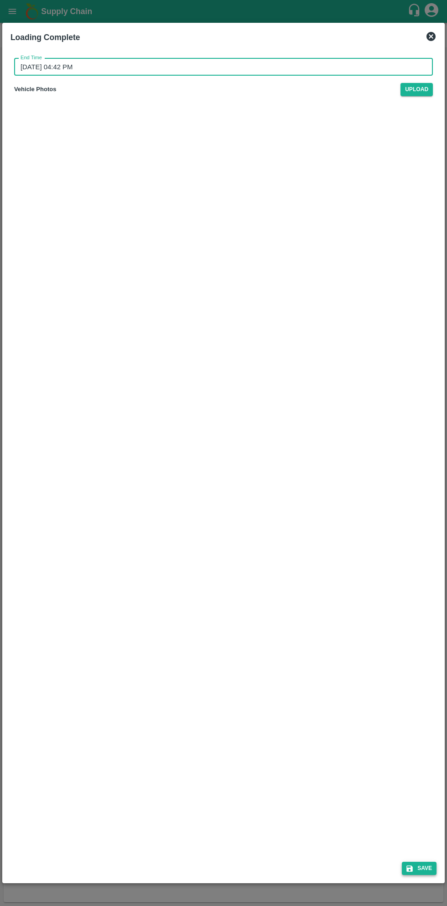
click at [409, 872] on icon "submit" at bounding box center [409, 869] width 8 height 8
type input "[DATE] 09:42 PM"
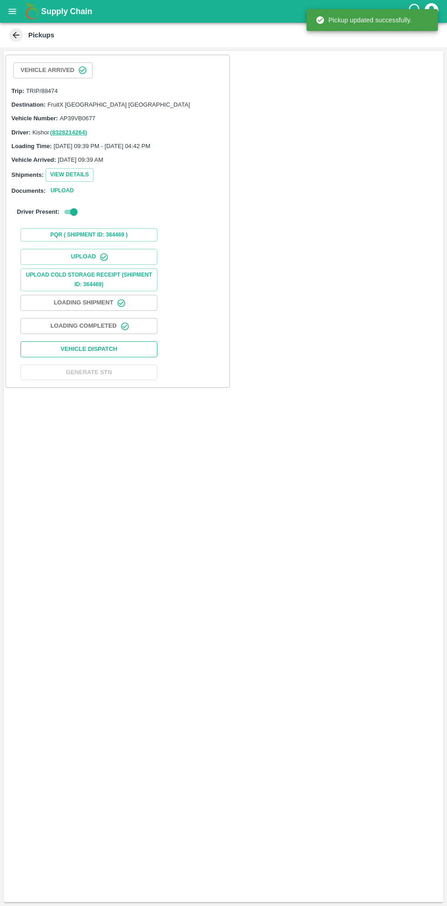
click at [123, 344] on button "Vehicle Dispatch" at bounding box center [89, 350] width 137 height 16
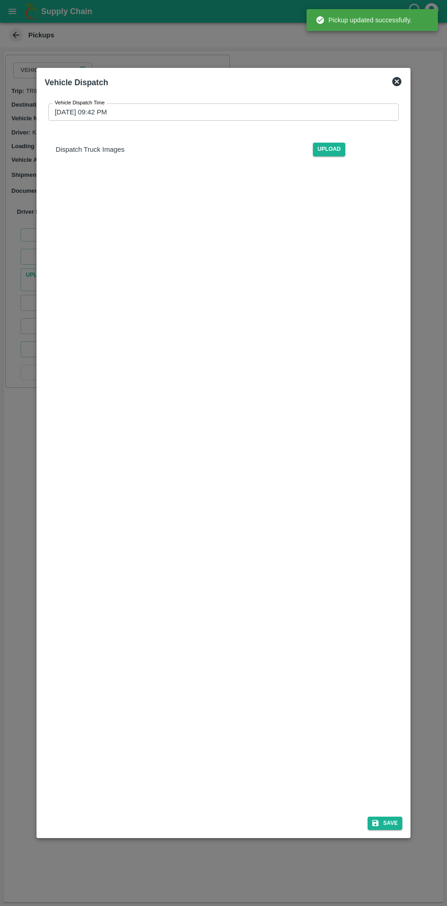
click at [347, 112] on input "[DATE] 09:42 PM" at bounding box center [220, 112] width 344 height 17
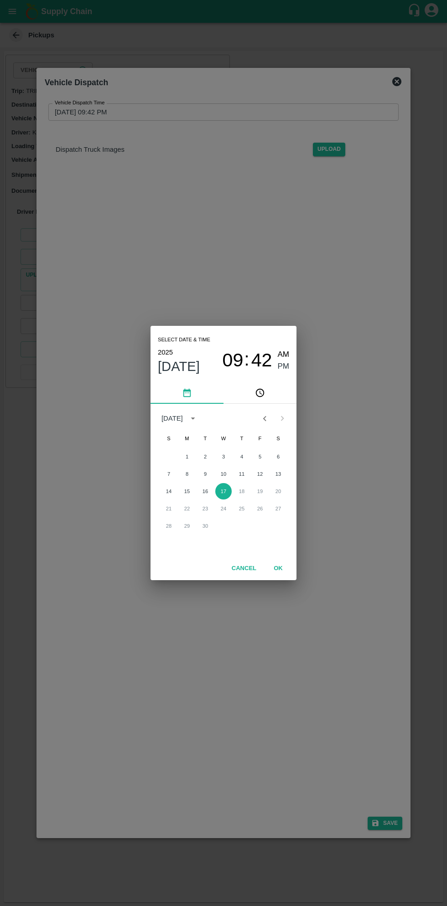
click at [234, 360] on span "09" at bounding box center [233, 361] width 21 height 22
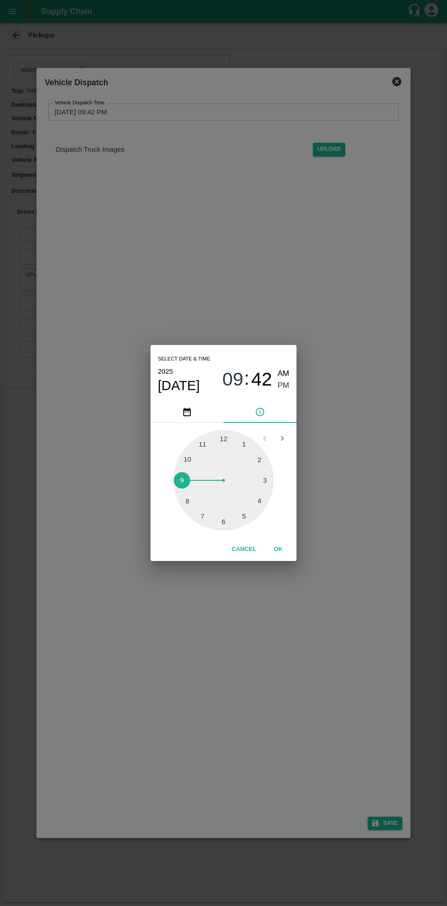
click at [242, 513] on div at bounding box center [223, 480] width 100 height 100
type input "[DATE] 05:42 PM"
click at [278, 549] on button "OK" at bounding box center [278, 550] width 29 height 16
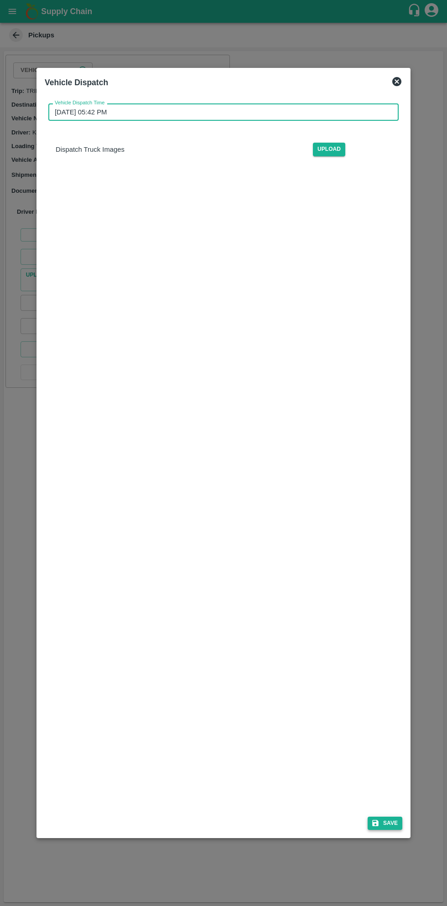
click at [388, 828] on button "Save" at bounding box center [385, 823] width 35 height 13
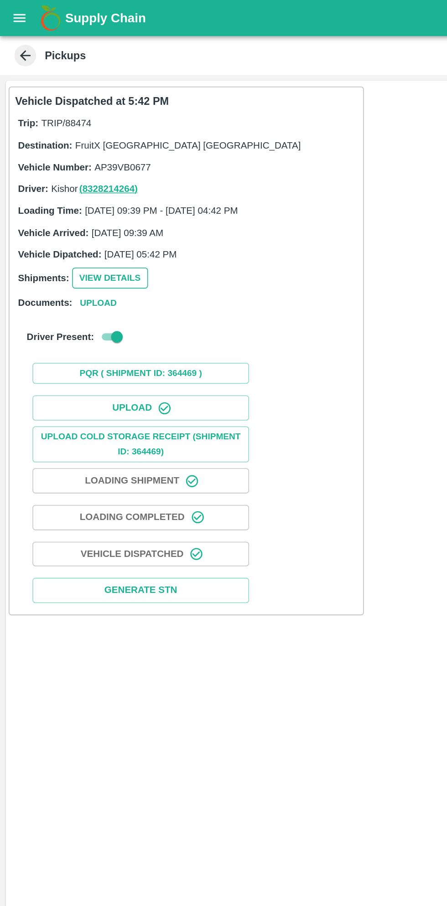
click at [70, 176] on button "View Details" at bounding box center [70, 175] width 48 height 13
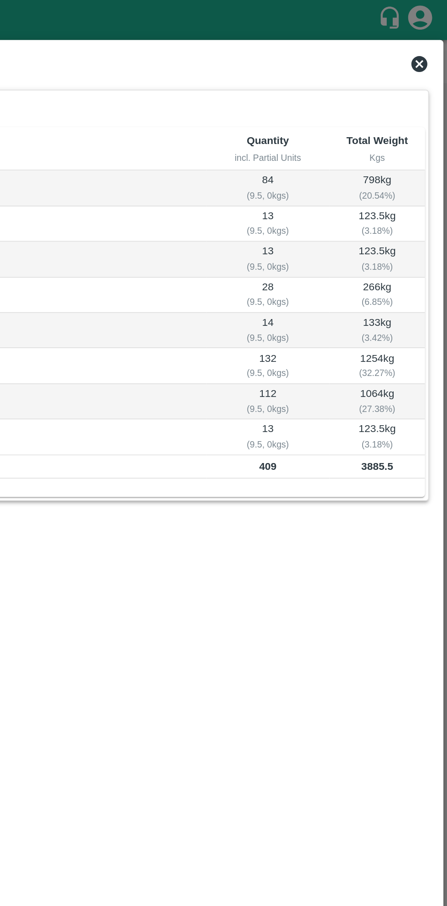
click at [433, 35] on icon at bounding box center [430, 36] width 9 height 9
